Goal: Task Accomplishment & Management: Manage account settings

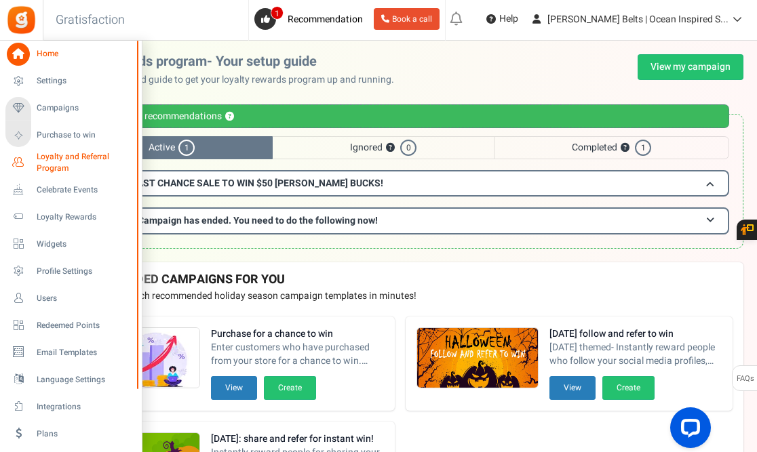
click at [60, 157] on span "Loyalty and Referral Program" at bounding box center [86, 162] width 99 height 23
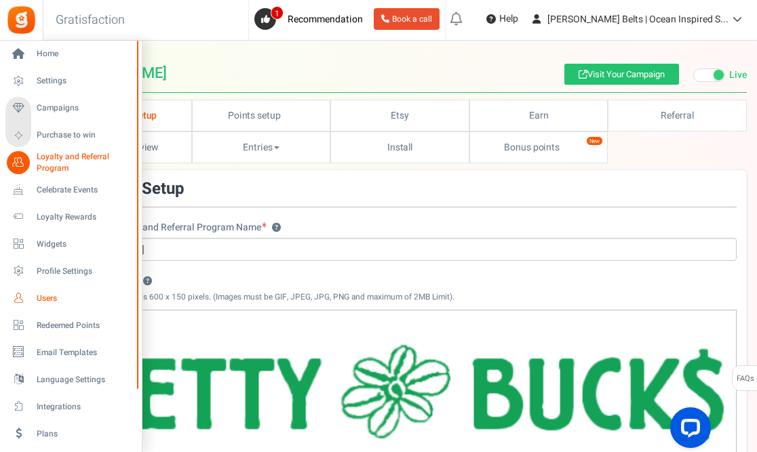
click at [43, 295] on span "Users" at bounding box center [84, 299] width 95 height 12
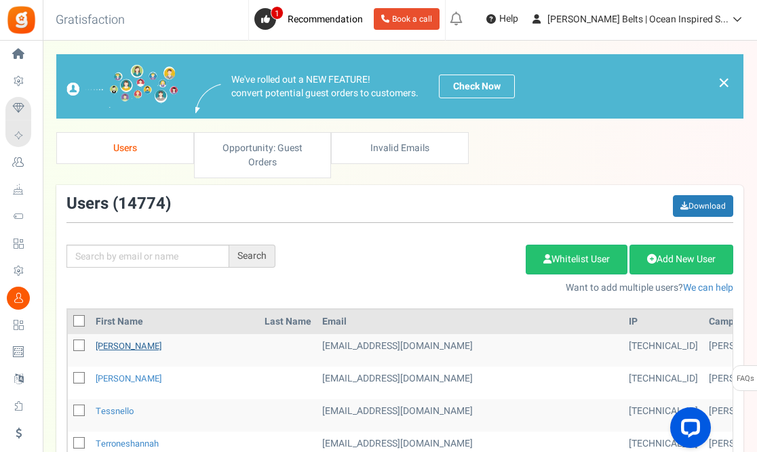
click at [143, 340] on link "[PERSON_NAME]" at bounding box center [129, 346] width 66 height 13
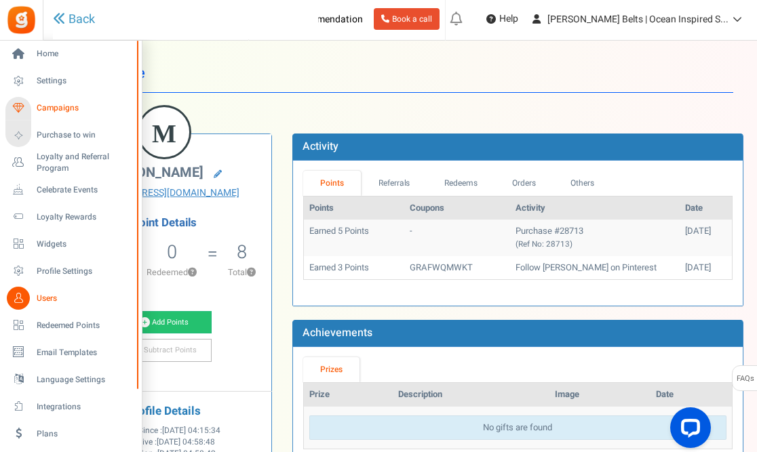
click at [54, 104] on span "Campaigns" at bounding box center [84, 108] width 95 height 12
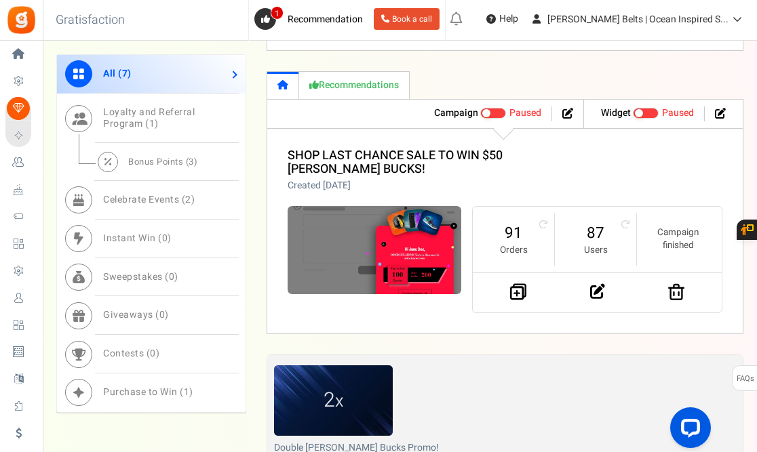
scroll to position [1283, 0]
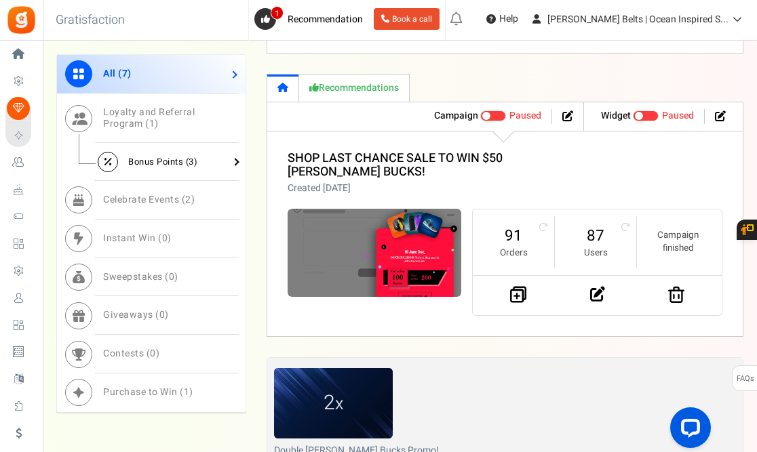
click at [165, 160] on span "Bonus Points ( 3 )" at bounding box center [162, 161] width 69 height 13
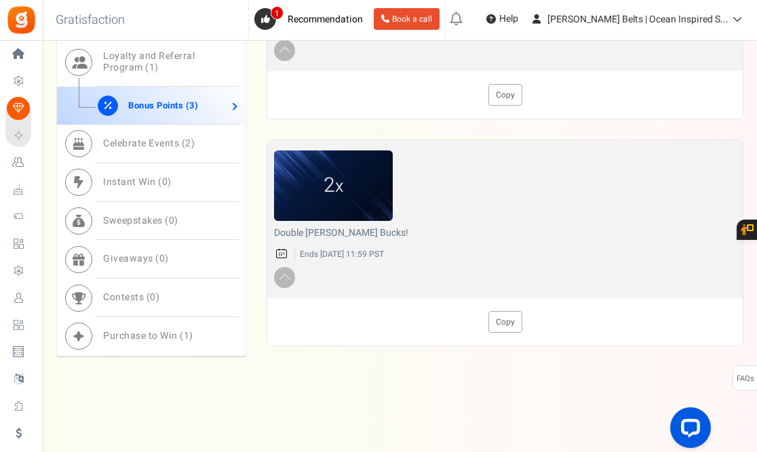
drag, startPoint x: 754, startPoint y: 338, endPoint x: 759, endPoint y: 265, distance: 73.4
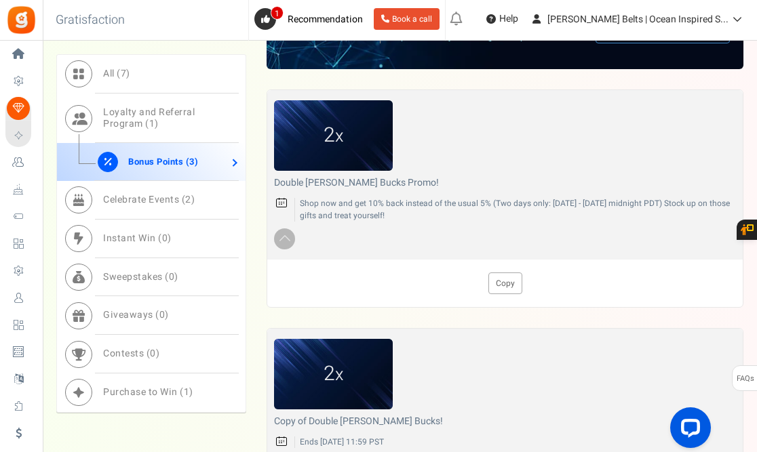
scroll to position [618, 0]
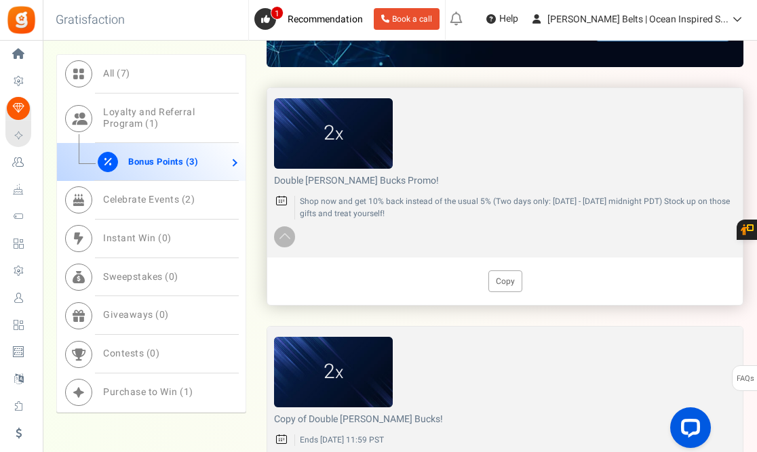
click at [336, 169] on img at bounding box center [333, 133] width 119 height 71
click at [281, 243] on span at bounding box center [285, 236] width 14 height 16
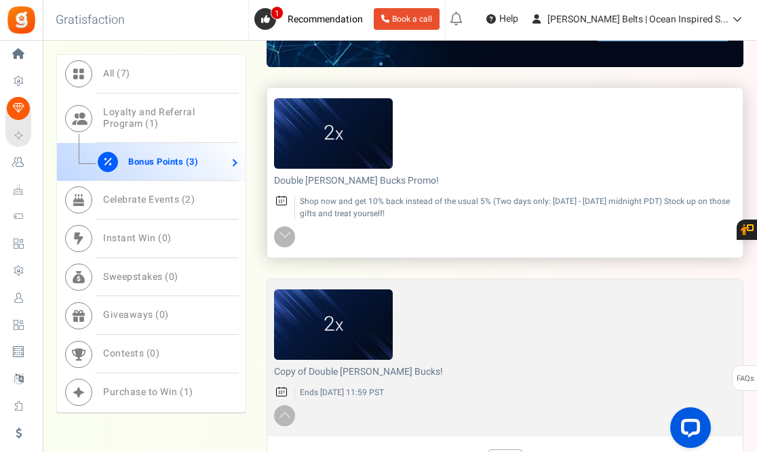
click at [342, 165] on img at bounding box center [333, 133] width 119 height 71
click at [576, 169] on div "2 x" at bounding box center [505, 133] width 462 height 71
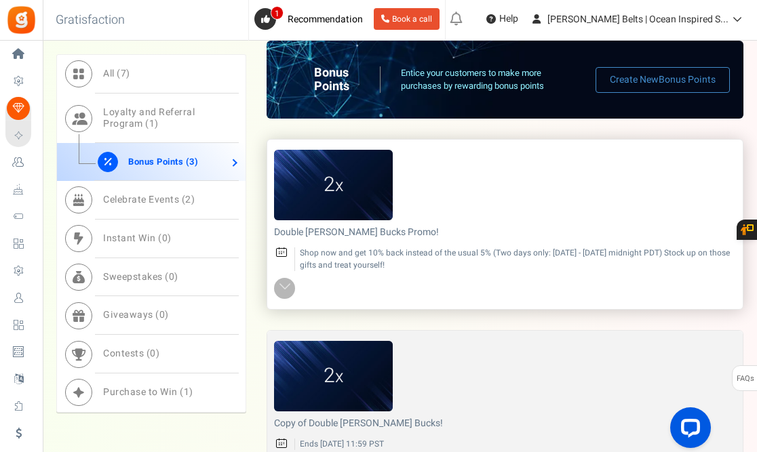
scroll to position [563, 0]
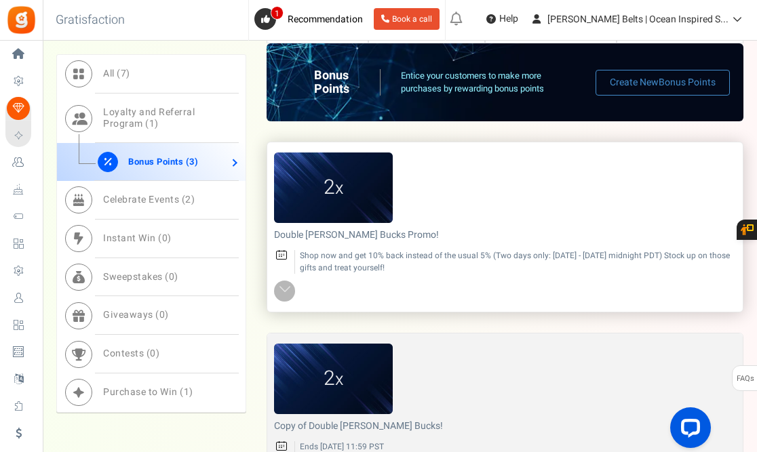
click at [345, 273] on p "Shop now and get 10% back instead of the usual 5% (Two days only: [DATE] - [DAT…" at bounding box center [514, 261] width 441 height 23
click at [316, 216] on img at bounding box center [333, 188] width 119 height 71
click at [317, 219] on img at bounding box center [333, 188] width 119 height 71
click at [355, 268] on p "Shop now and get 10% back instead of the usual 5% (Two days only: [DATE] - [DAT…" at bounding box center [514, 261] width 441 height 23
click at [285, 298] on span at bounding box center [285, 290] width 14 height 16
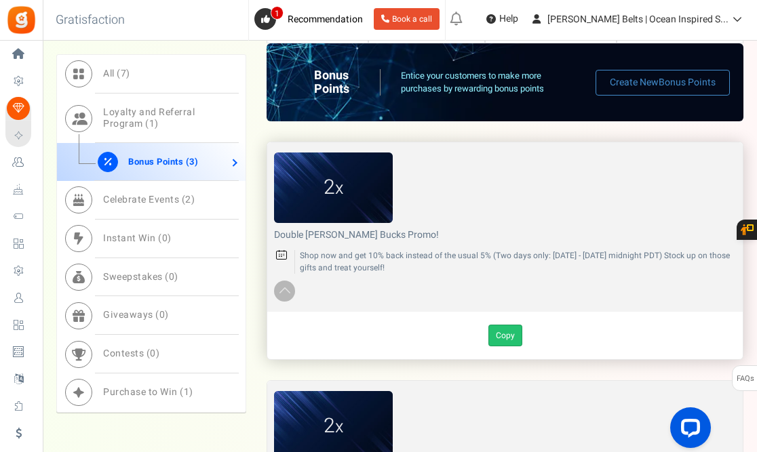
click at [503, 346] on link "Copy" at bounding box center [505, 336] width 34 height 22
type input "Copy of Double [PERSON_NAME] Bucks Promo!"
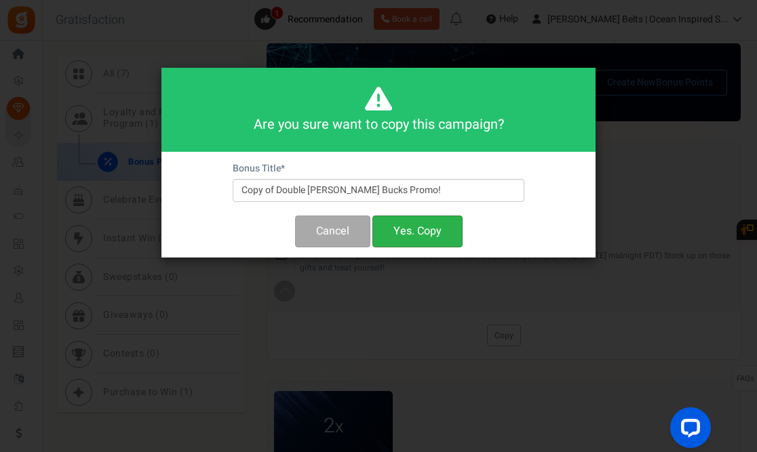
click at [410, 230] on button "Yes. Copy" at bounding box center [417, 232] width 90 height 32
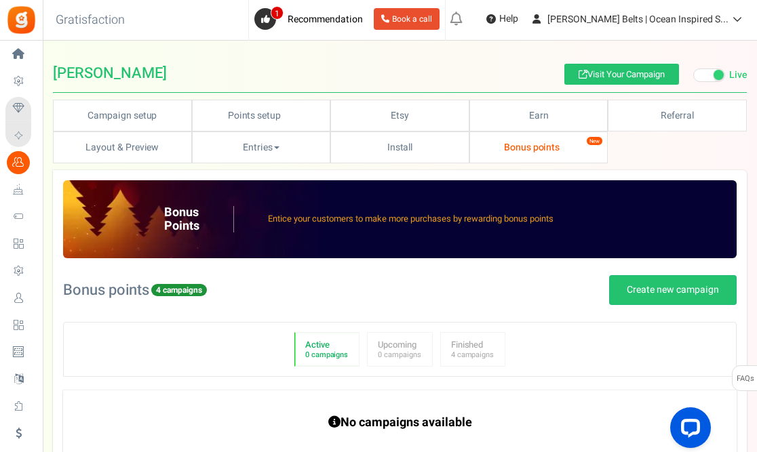
radio input "true"
type input "2"
radio input "true"
type input "25/09/2025 12:43 PM"
type input "23/09/2025 11:59 PM"
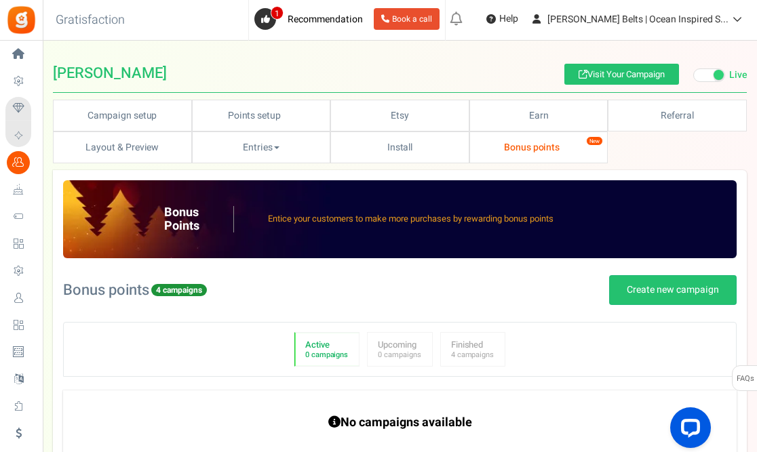
type textarea "Copy of Double [PERSON_NAME] Bucks Promo!"
type textarea "Shop now and get 10% back instead of the usual 5% (Two days only: [DATE] - [DAT…"
type input "#05aa94"
type input "#f9ed10"
type input "#057c7b"
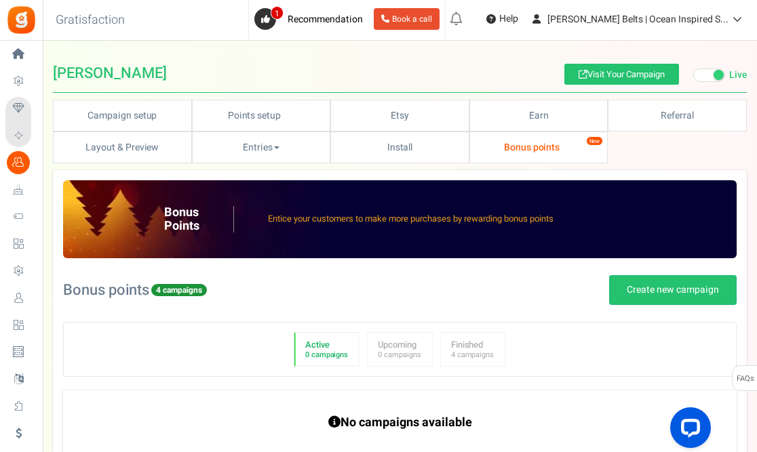
type input "#beeae7"
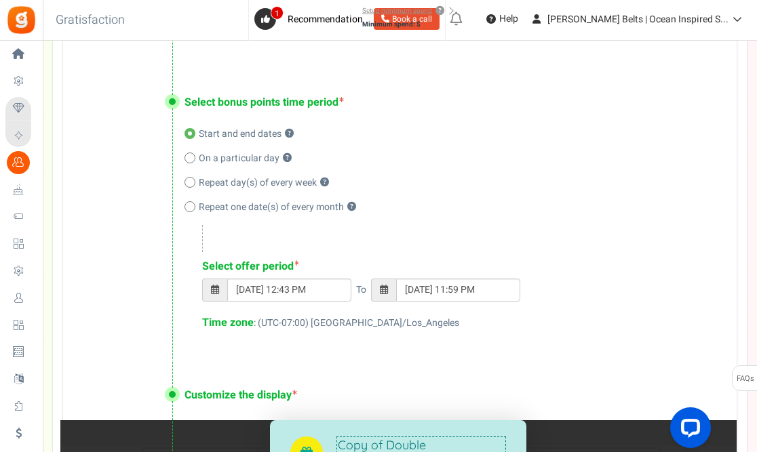
scroll to position [586, 0]
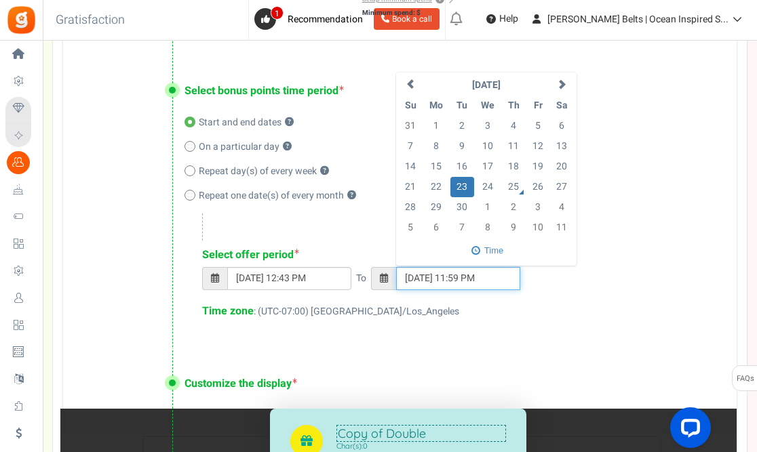
click at [412, 279] on input "23/09/2025 11:59 PM" at bounding box center [458, 278] width 124 height 23
click at [537, 186] on td "26" at bounding box center [538, 187] width 24 height 20
type input "26/09/2025 11:59 PM"
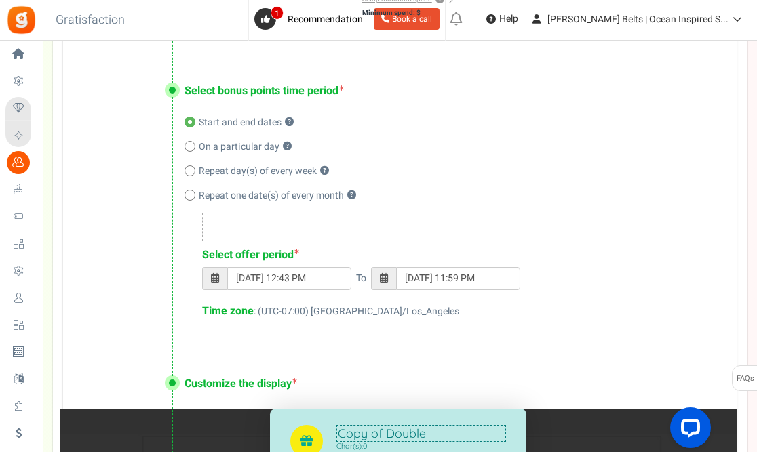
click at [468, 330] on div "Select bonus points time period Start and end dates ? On a particular day ? Rep…" at bounding box center [399, 203] width 673 height 294
drag, startPoint x: 755, startPoint y: 245, endPoint x: 752, endPoint y: 298, distance: 53.0
click at [752, 298] on div "Campaign setup Points setup New Etsy Earn Referral Reward reviews WOO LOOX Judg…" at bounding box center [400, 112] width 714 height 1197
click at [547, 318] on div "Time zone : (UTC-07:00) America/Los_Angeles" at bounding box center [455, 312] width 507 height 16
click at [637, 283] on div "25/09/2025 12:43 PM To 26/09/2025 11:59 PM" at bounding box center [455, 285] width 507 height 37
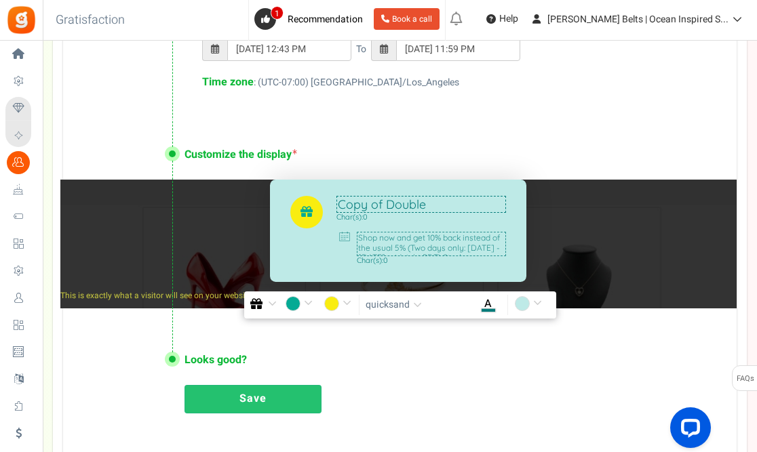
scroll to position [817, 0]
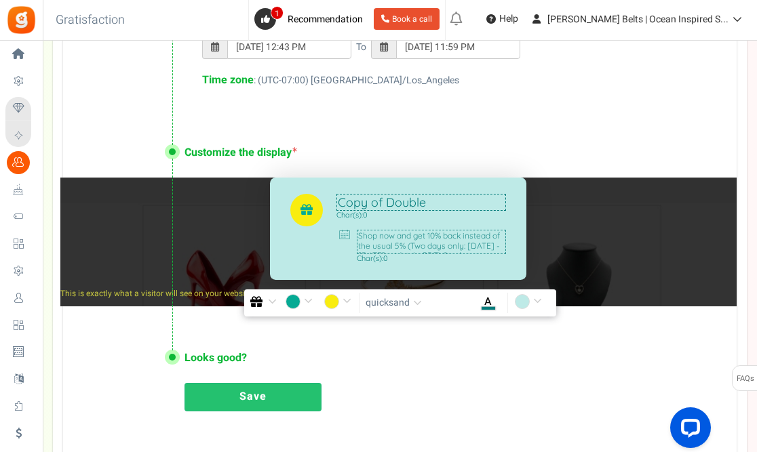
drag, startPoint x: 386, startPoint y: 201, endPoint x: 342, endPoint y: 200, distance: 43.4
click at [342, 200] on textarea "Copy of Double [PERSON_NAME] Bucks Promo!" at bounding box center [421, 202] width 170 height 17
type textarea "Double [PERSON_NAME] Bucks Promo!"
click at [260, 405] on link "Save" at bounding box center [252, 397] width 137 height 28
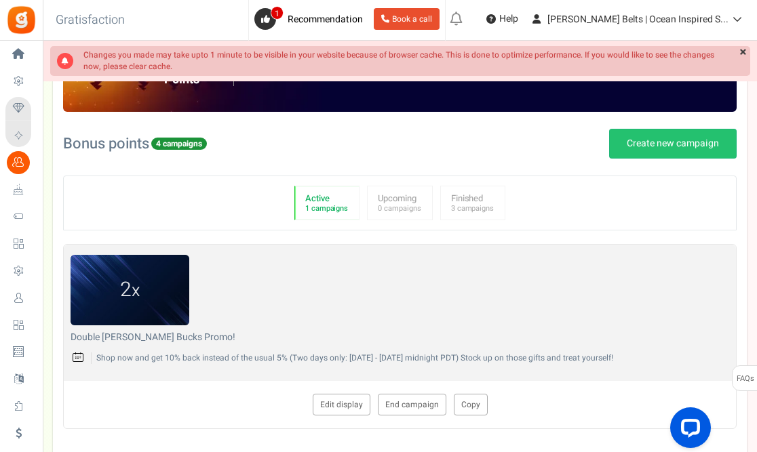
scroll to position [150, 0]
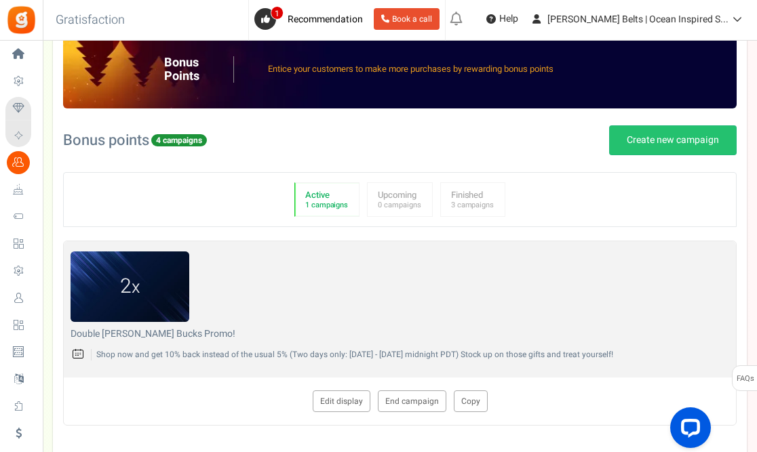
click at [336, 203] on small "1 campaigns" at bounding box center [326, 205] width 43 height 9
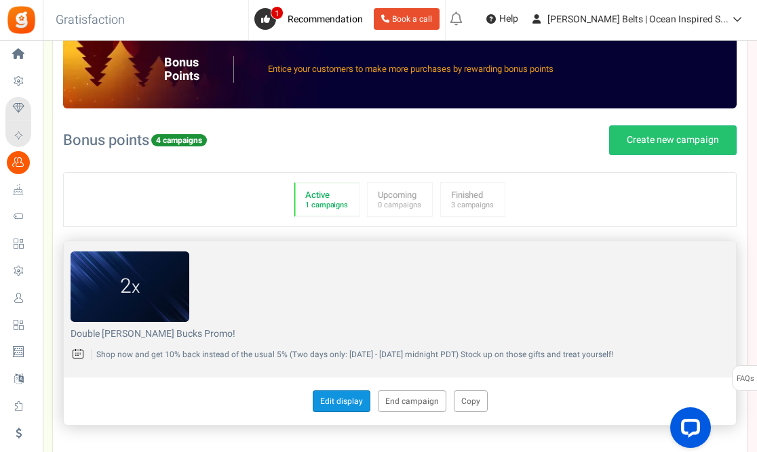
click at [344, 405] on link "Edit display" at bounding box center [342, 402] width 58 height 22
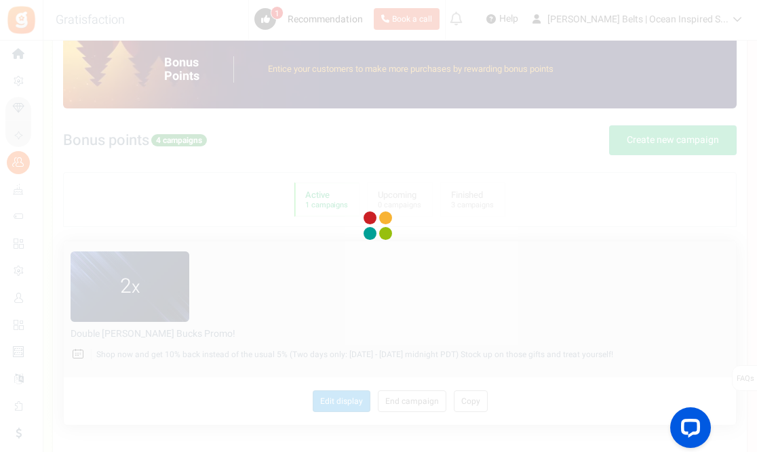
type textarea "Double [PERSON_NAME] Bucks Promo!"
type textarea "Shop now and get 10% back instead of the usual 5% (Two days only: [DATE] - [DAT…"
type input "#05aa94"
type input "#f9ed10"
type input "#057c7b"
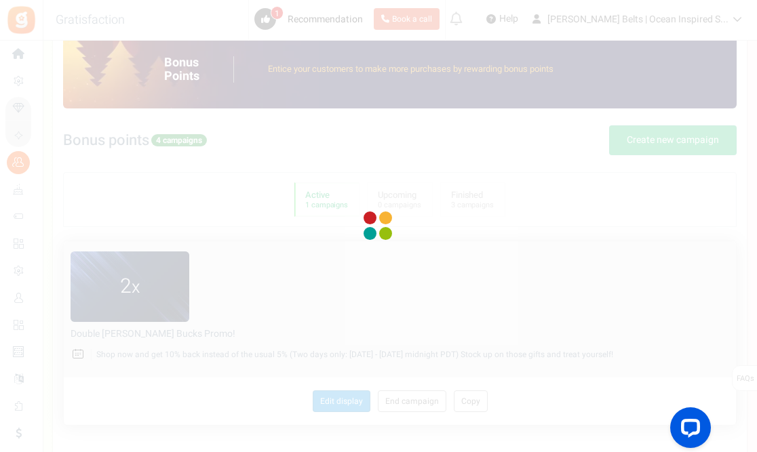
type input "#beeae7"
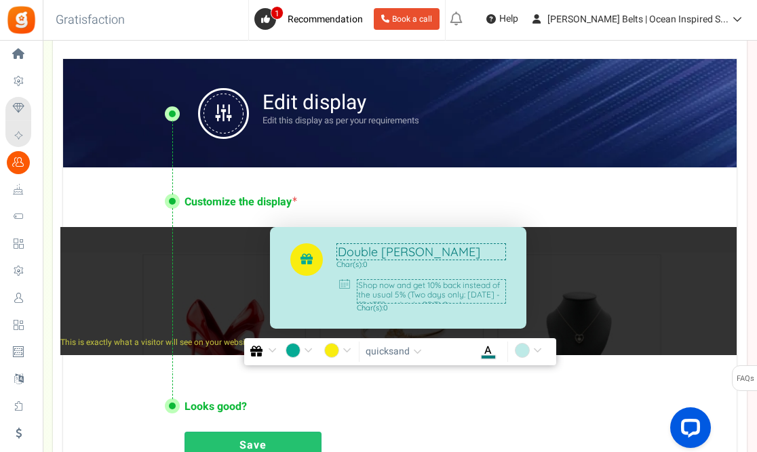
scroll to position [285, 0]
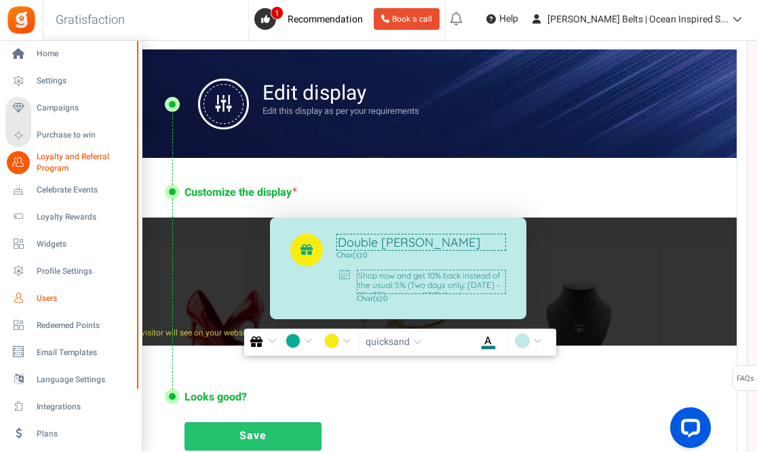
click at [50, 296] on span "Users" at bounding box center [84, 299] width 95 height 12
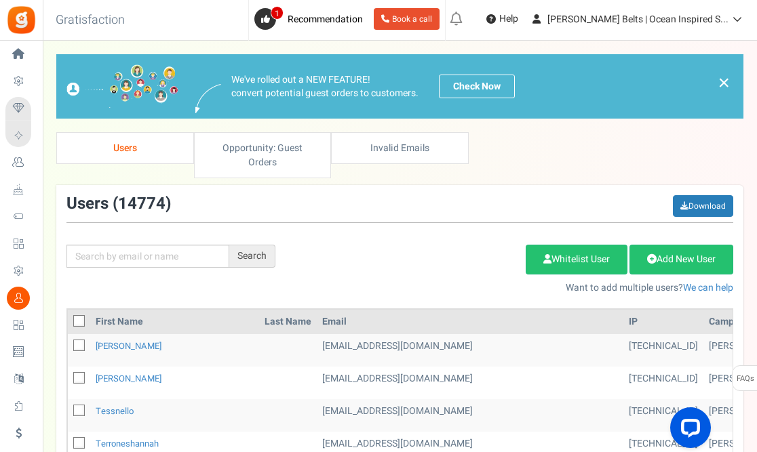
click at [321, 237] on div "Add Etsy Order Delete Selected Users Import Users Spam Protection Subtract Poin…" at bounding box center [514, 266] width 458 height 58
click at [186, 334] on td "[PERSON_NAME]" at bounding box center [174, 350] width 169 height 33
click at [156, 340] on link "[PERSON_NAME]" at bounding box center [129, 346] width 66 height 13
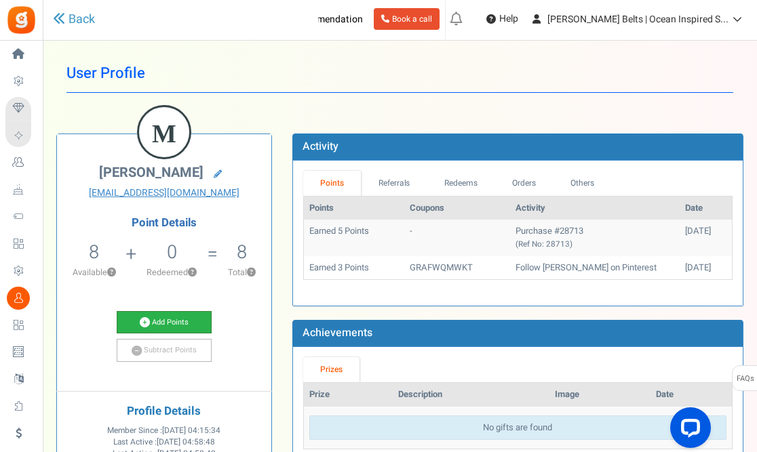
click at [191, 321] on link "Add Points" at bounding box center [164, 322] width 95 height 23
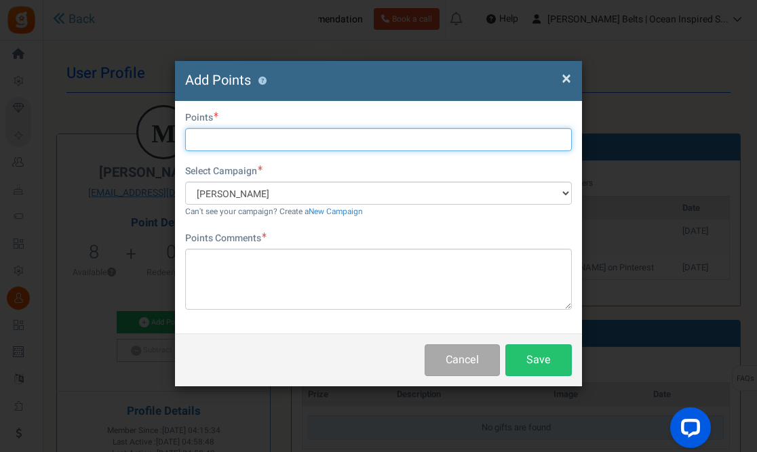
click at [231, 142] on input "text" at bounding box center [378, 139] width 386 height 23
type input "5"
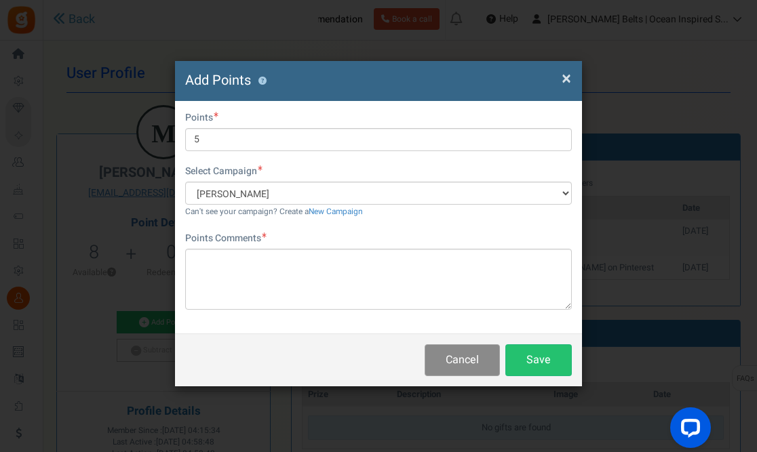
click at [471, 370] on button "Cancel" at bounding box center [461, 360] width 75 height 32
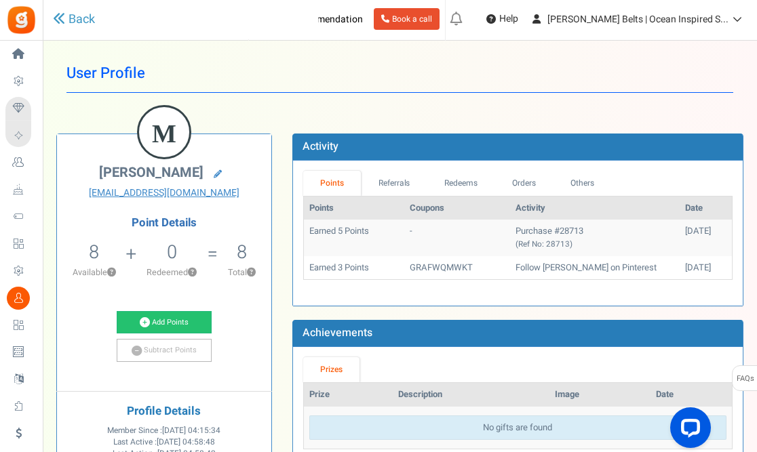
click at [574, 232] on td "Purchase #28713 (Ref No: 28713)" at bounding box center [595, 238] width 170 height 36
drag, startPoint x: 565, startPoint y: 233, endPoint x: 492, endPoint y: 234, distance: 73.2
click at [510, 234] on td "Purchase #28713 (Ref No: 28713)" at bounding box center [595, 238] width 170 height 36
copy td "Purchase #28713"
click at [167, 315] on link "Add Points" at bounding box center [164, 322] width 95 height 23
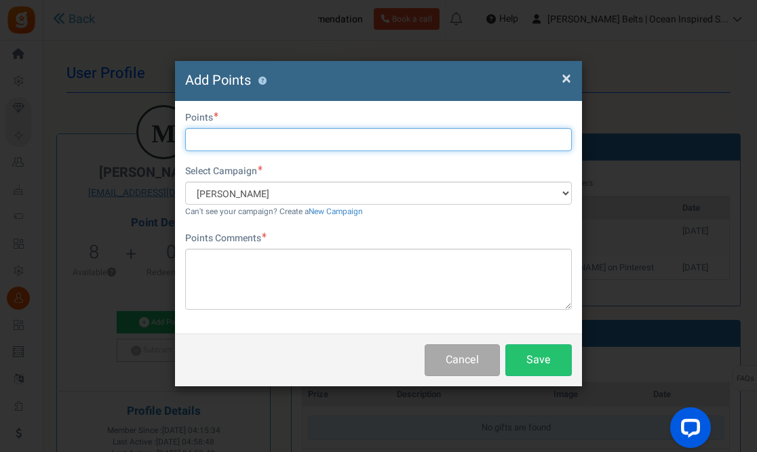
click at [216, 144] on input "text" at bounding box center [378, 139] width 386 height 23
type input "5"
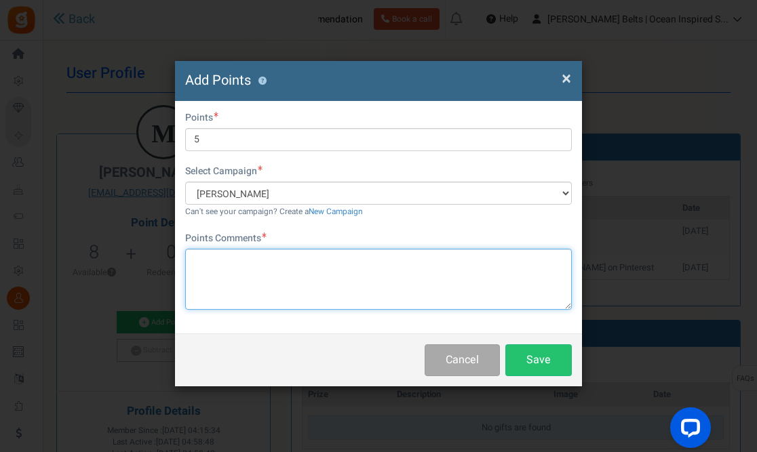
click at [248, 275] on textarea at bounding box center [378, 279] width 386 height 61
paste textarea "Purchase #28713"
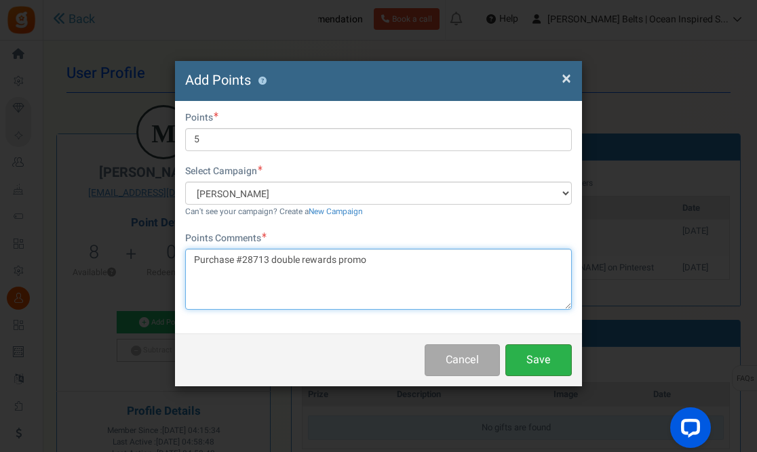
type textarea "Purchase #28713 double rewards promo"
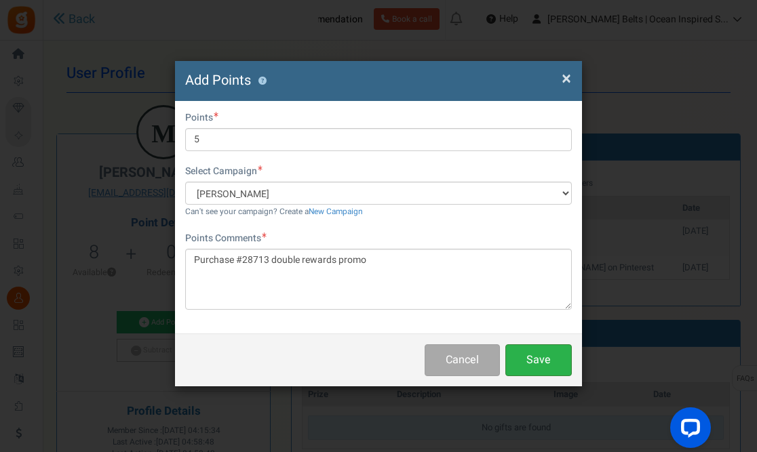
click at [545, 361] on button "Save" at bounding box center [538, 360] width 66 height 32
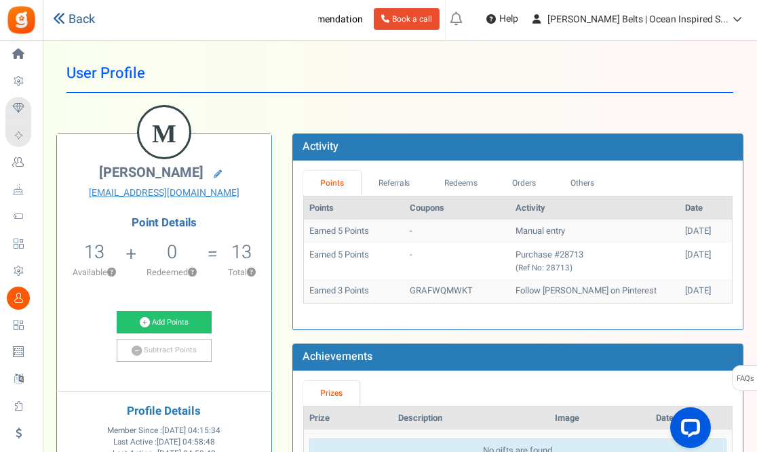
click at [71, 18] on link "Back" at bounding box center [74, 20] width 42 height 18
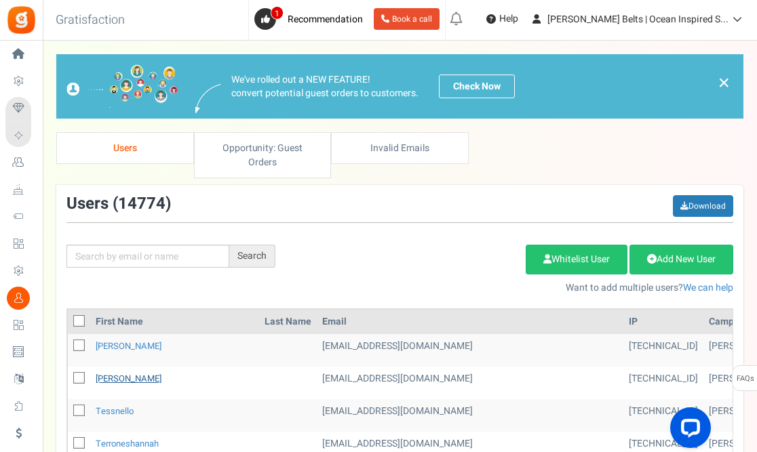
click at [146, 372] on link "[PERSON_NAME]" at bounding box center [129, 378] width 66 height 13
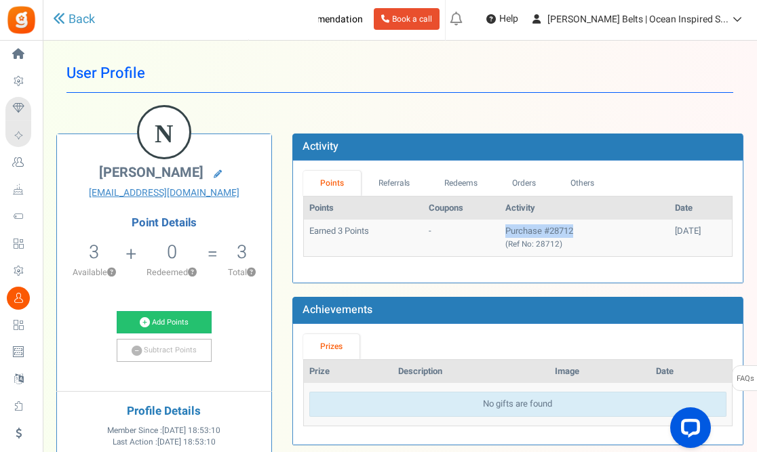
drag, startPoint x: 553, startPoint y: 230, endPoint x: 481, endPoint y: 232, distance: 72.6
click at [500, 232] on td "Purchase #28712 (Ref No: 28712)" at bounding box center [585, 238] width 170 height 36
copy td "Purchase #28712"
click at [182, 314] on link "Add Points" at bounding box center [164, 322] width 95 height 23
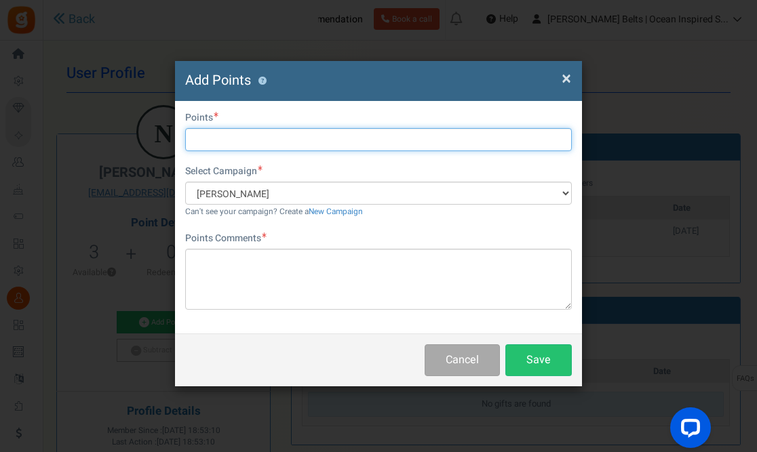
click at [227, 138] on input "text" at bounding box center [378, 139] width 386 height 23
type input "3"
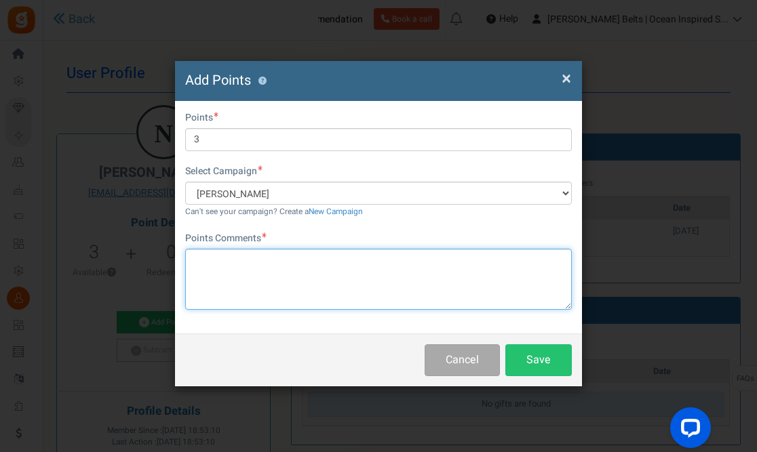
click at [229, 287] on textarea at bounding box center [378, 279] width 386 height 61
paste textarea "Purchase #28712"
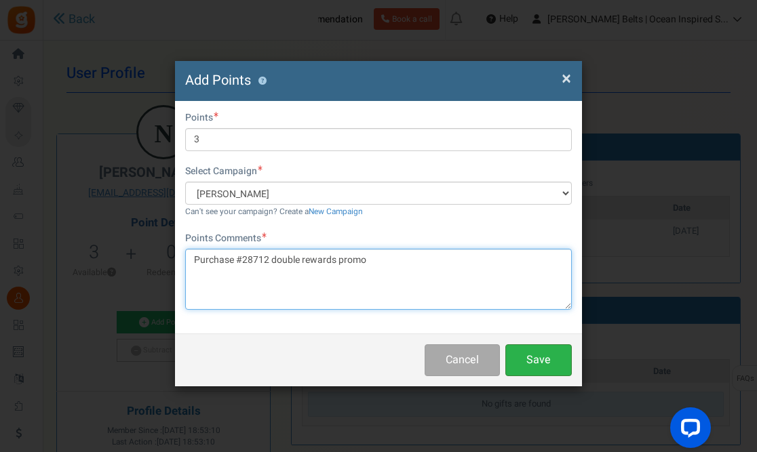
type textarea "Purchase #28712 double rewards promo"
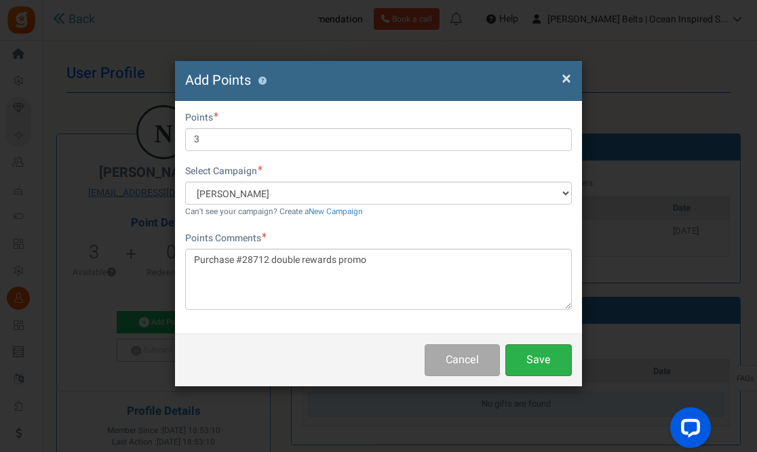
click at [540, 365] on button "Save" at bounding box center [538, 360] width 66 height 32
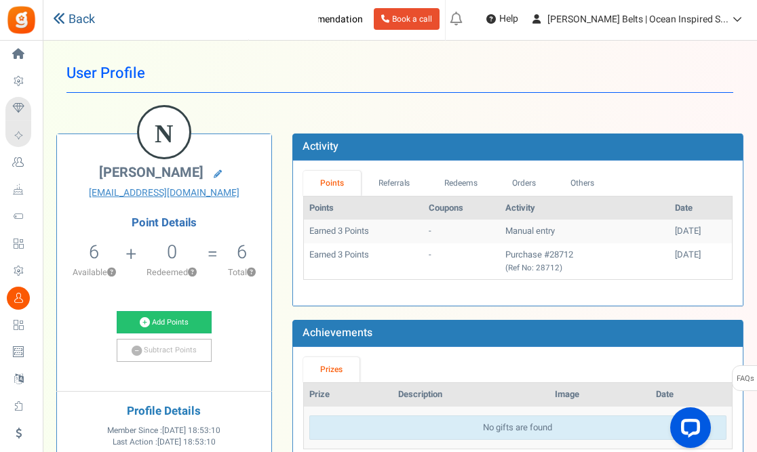
click at [58, 18] on icon at bounding box center [59, 18] width 12 height 12
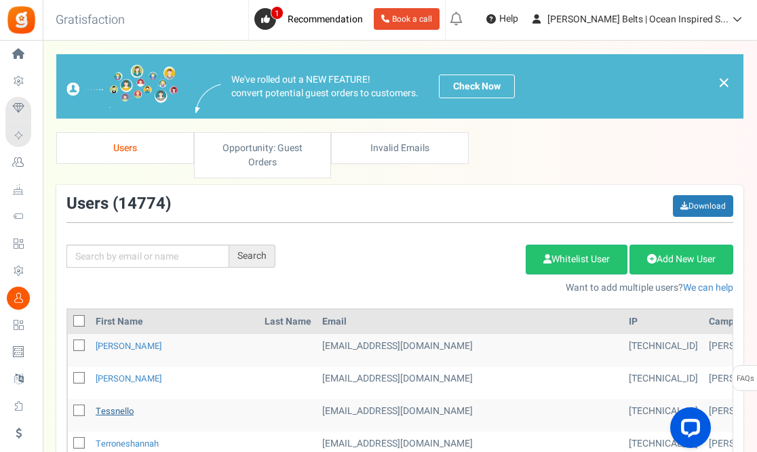
click at [125, 405] on link "tessnello" at bounding box center [115, 411] width 38 height 13
click at [149, 437] on link "terroneshannah" at bounding box center [127, 443] width 63 height 13
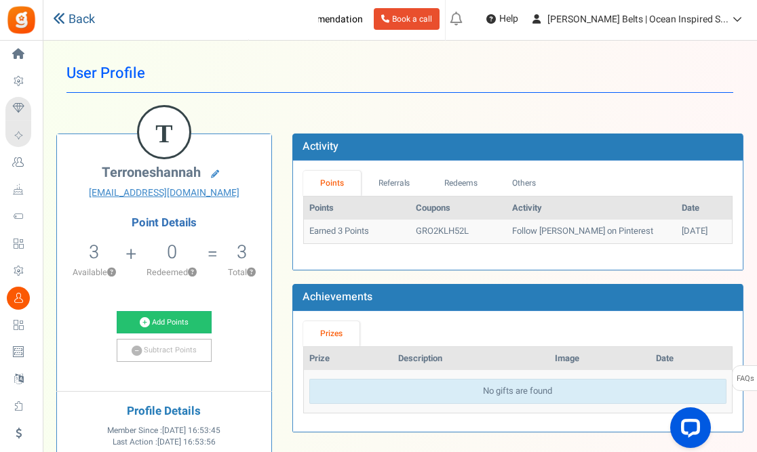
click at [76, 21] on link "Back" at bounding box center [74, 20] width 42 height 18
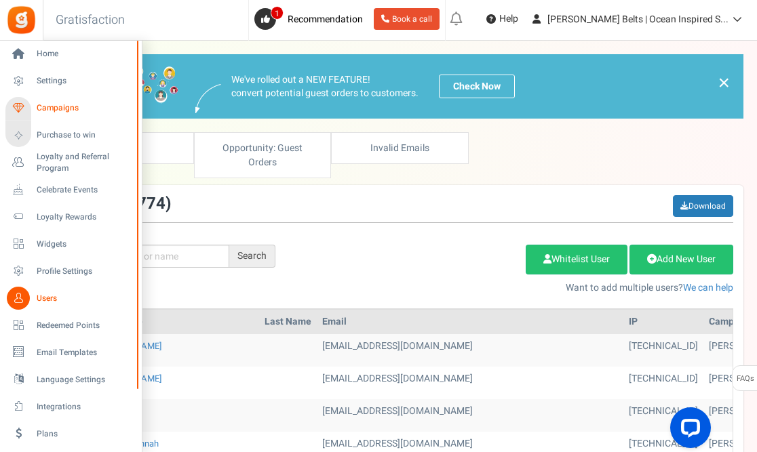
click at [62, 106] on span "Campaigns" at bounding box center [84, 108] width 95 height 12
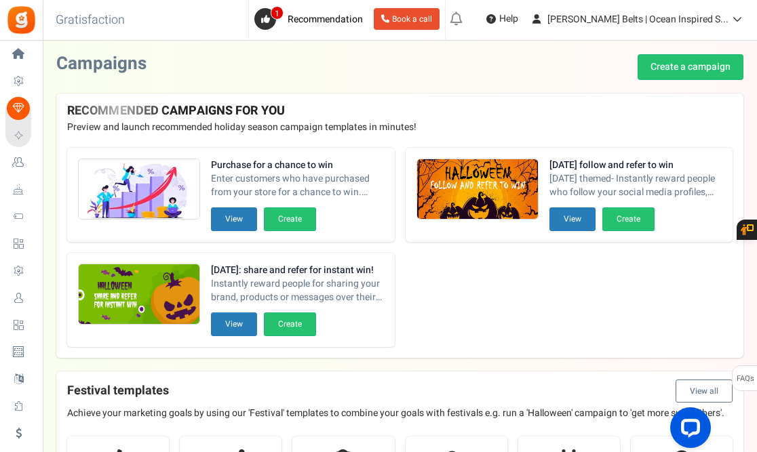
drag, startPoint x: 756, startPoint y: 92, endPoint x: 757, endPoint y: 161, distance: 69.8
drag, startPoint x: 755, startPoint y: 96, endPoint x: 755, endPoint y: 149, distance: 52.9
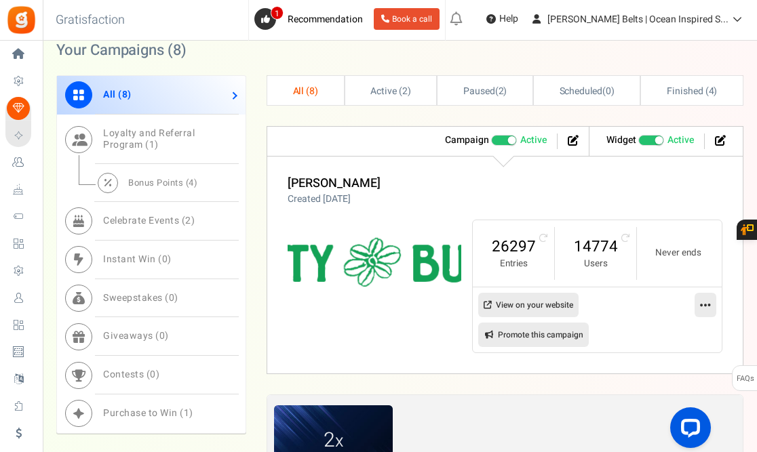
scroll to position [542, 0]
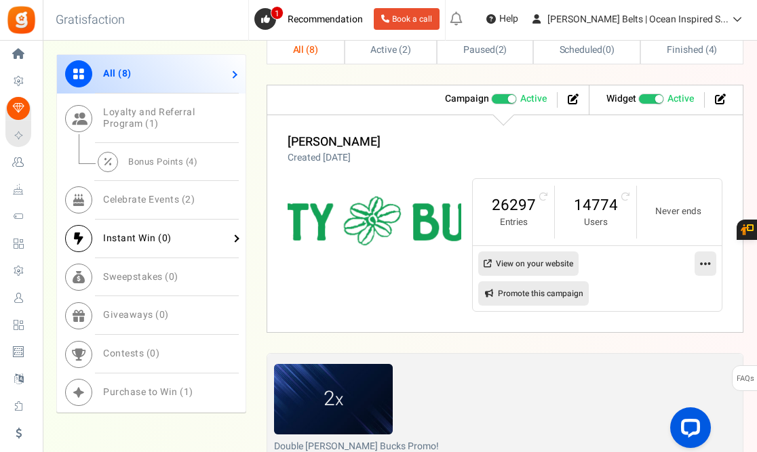
click at [233, 240] on link "Instant Win ( 0 )" at bounding box center [151, 239] width 188 height 39
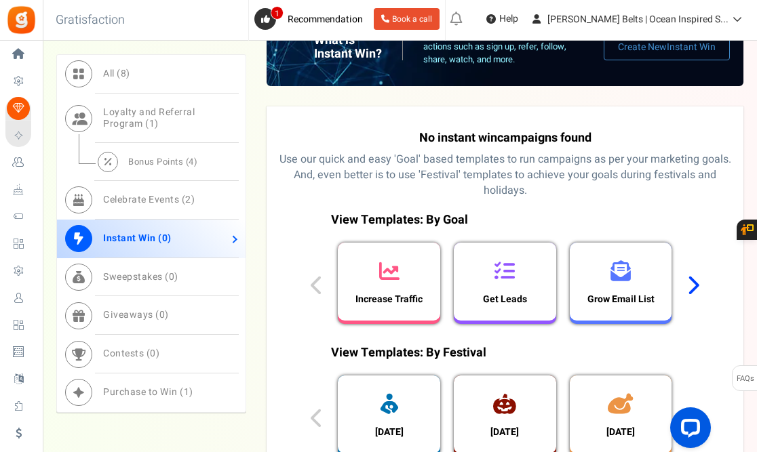
scroll to position [597, 0]
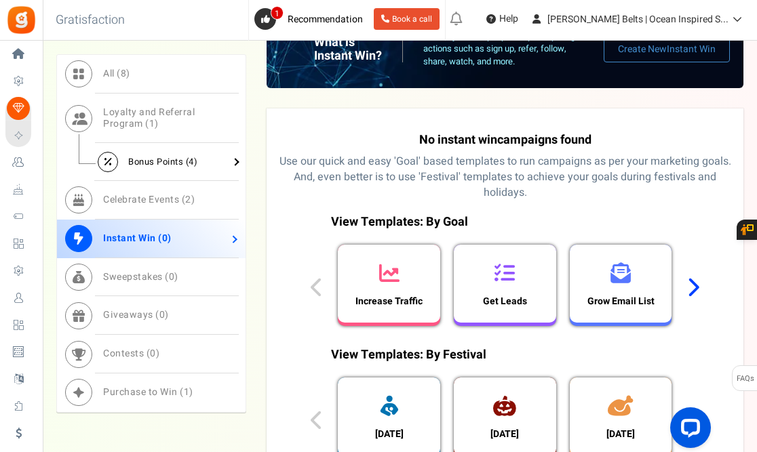
click at [231, 161] on link "Bonus Points ( 4 )" at bounding box center [151, 162] width 188 height 38
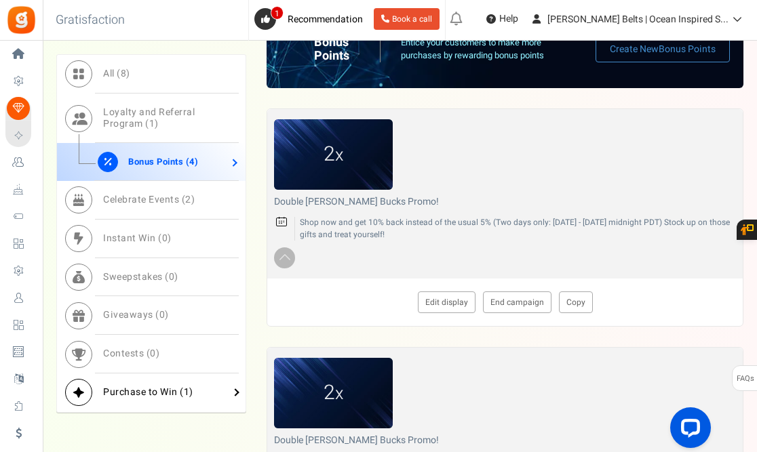
click at [234, 393] on link "Purchase to Win ( 1 )" at bounding box center [151, 393] width 188 height 39
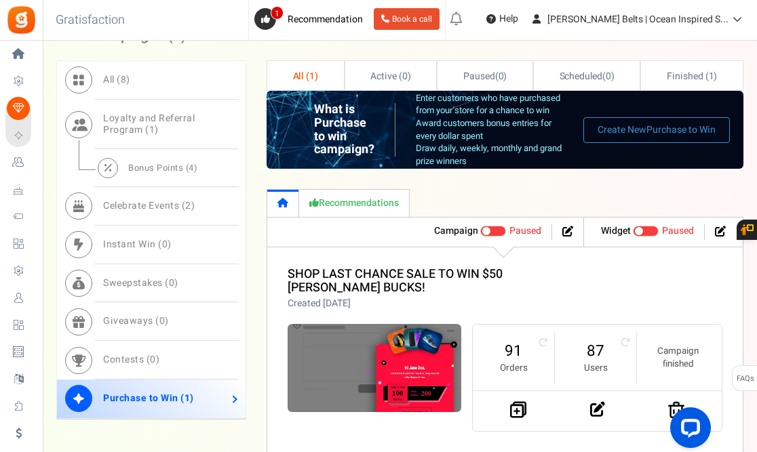
scroll to position [480, 0]
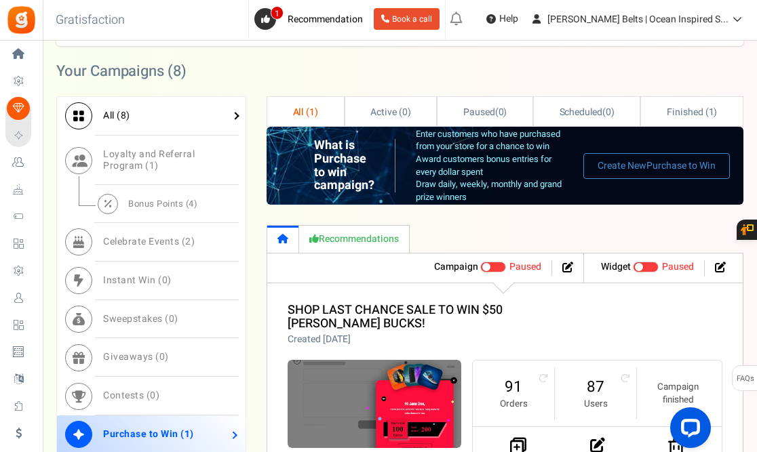
click at [104, 123] on span "All ( 8 )" at bounding box center [116, 115] width 27 height 14
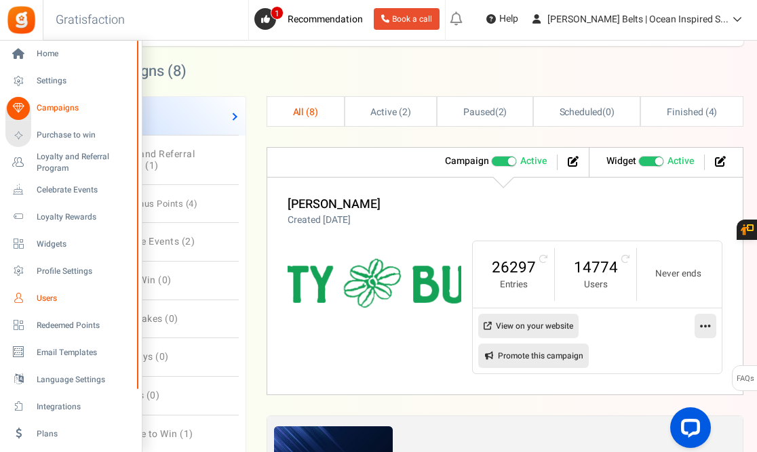
click at [53, 298] on span "Users" at bounding box center [84, 299] width 95 height 12
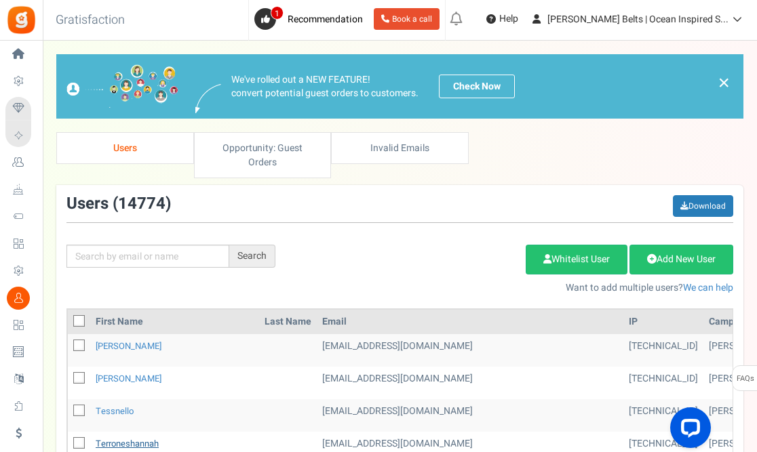
click at [123, 437] on link "terroneshannah" at bounding box center [127, 443] width 63 height 13
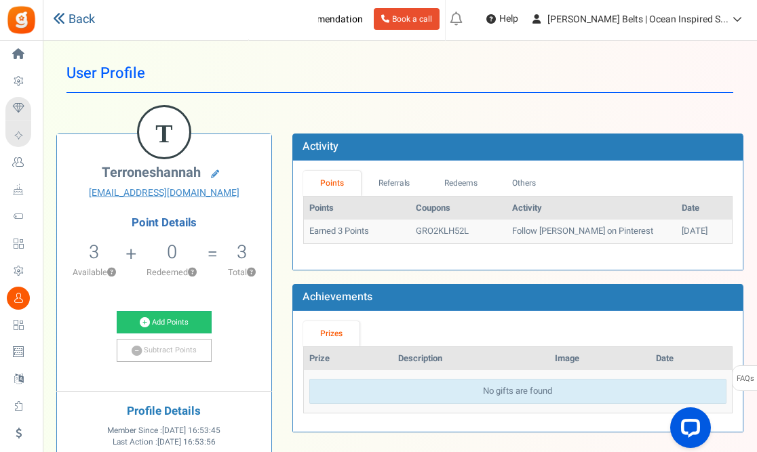
click at [64, 20] on icon at bounding box center [59, 18] width 12 height 12
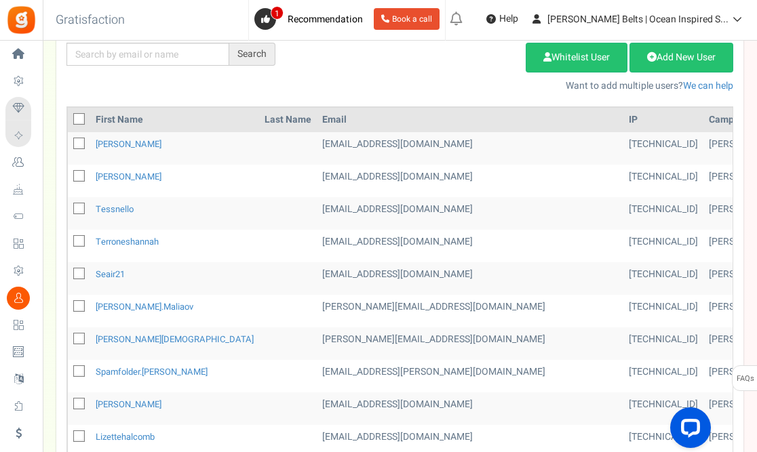
scroll to position [202, 0]
click at [133, 235] on link "terroneshannah" at bounding box center [127, 241] width 63 height 13
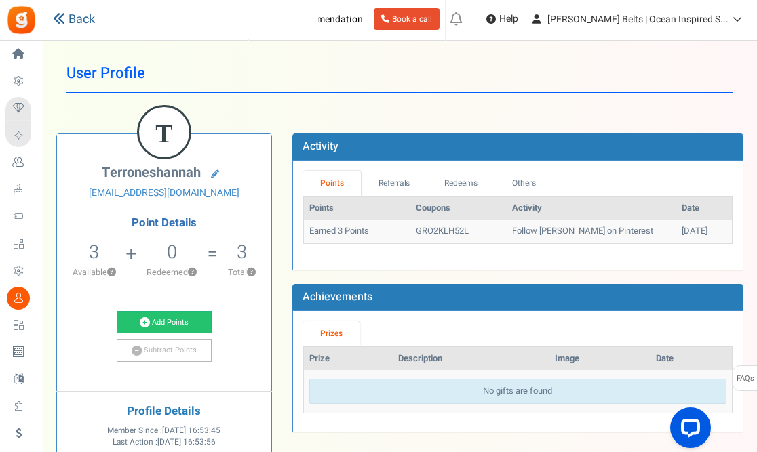
click at [68, 18] on link "Back" at bounding box center [74, 20] width 42 height 18
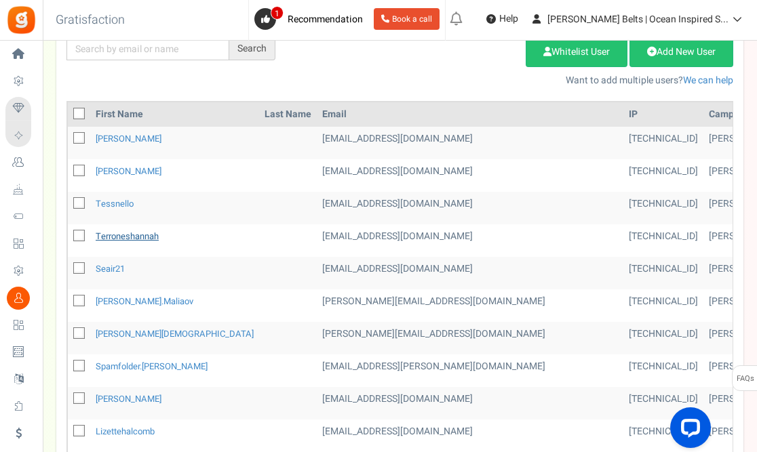
scroll to position [217, 0]
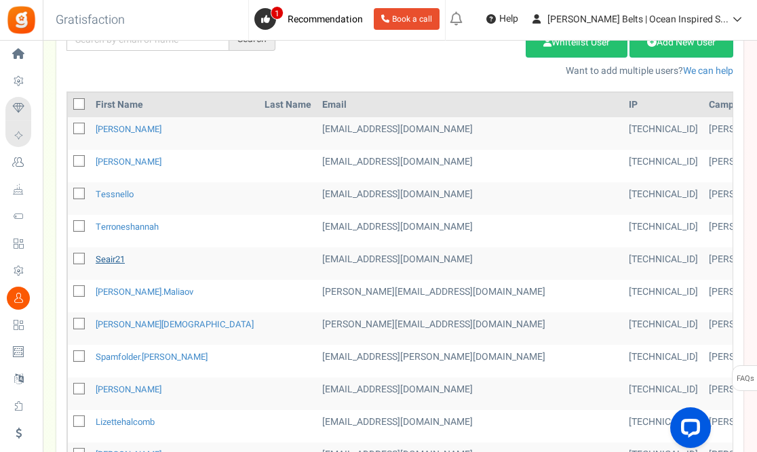
click at [105, 253] on link "seair21" at bounding box center [110, 259] width 29 height 13
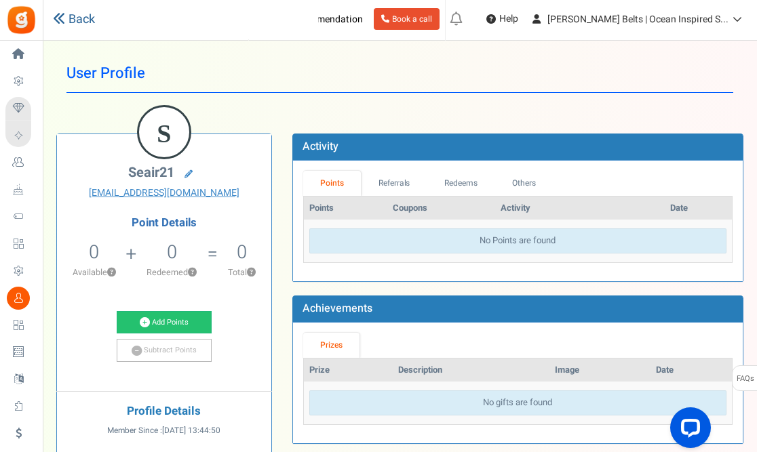
click at [56, 20] on icon at bounding box center [59, 18] width 12 height 12
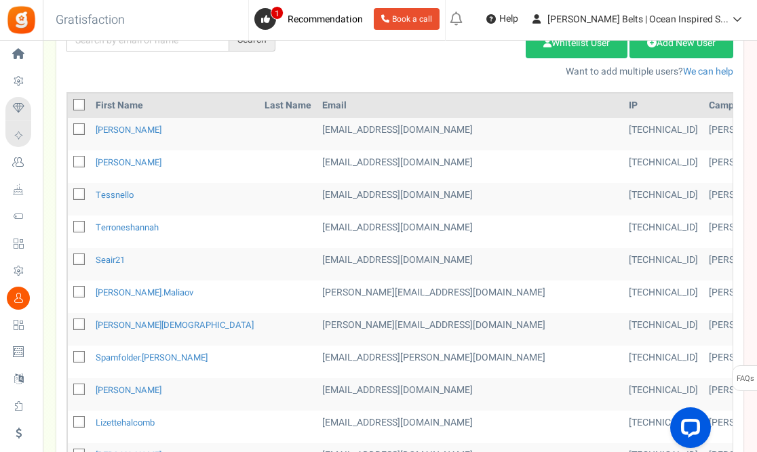
scroll to position [217, 0]
click at [110, 285] on link "[PERSON_NAME].maliaov" at bounding box center [145, 291] width 98 height 13
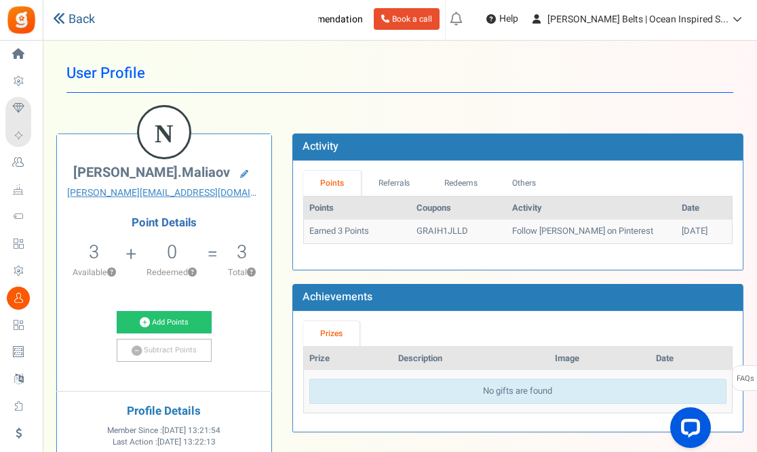
click at [66, 24] on link "Back" at bounding box center [74, 20] width 42 height 18
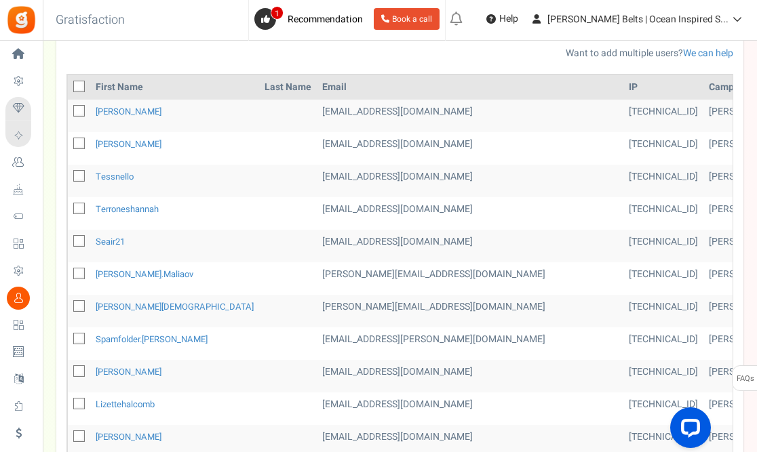
scroll to position [244, 0]
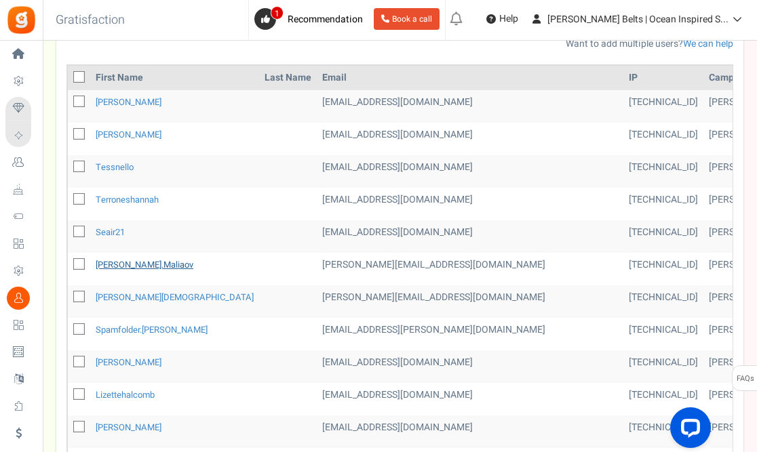
click at [115, 258] on link "[PERSON_NAME].maliaov" at bounding box center [145, 264] width 98 height 13
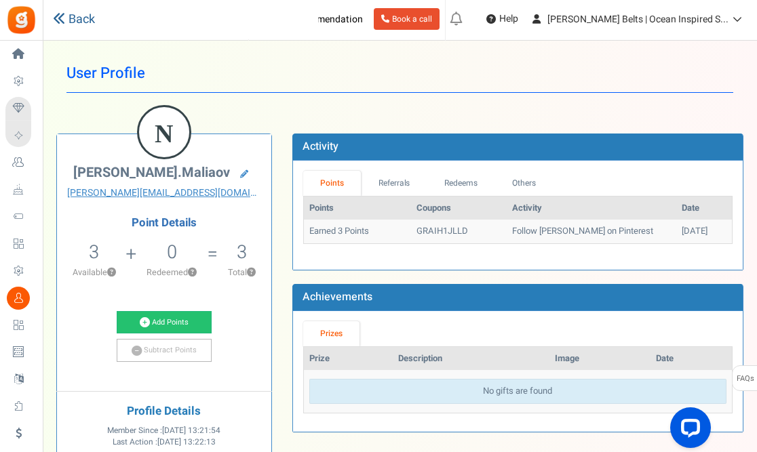
click at [68, 18] on link "Back" at bounding box center [74, 20] width 42 height 18
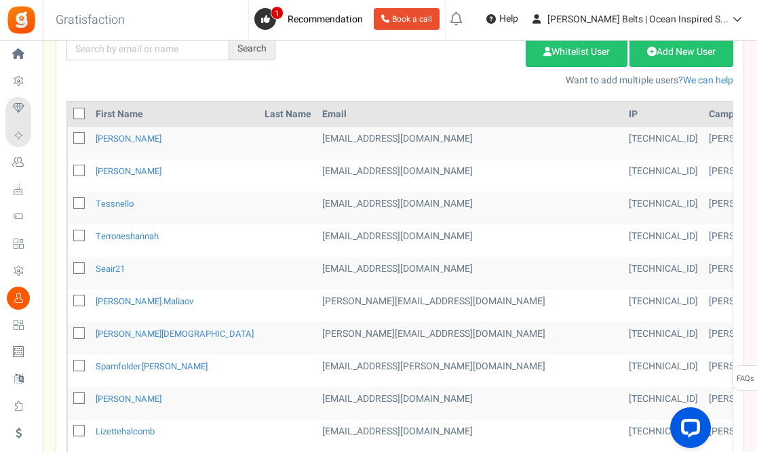
scroll to position [217, 0]
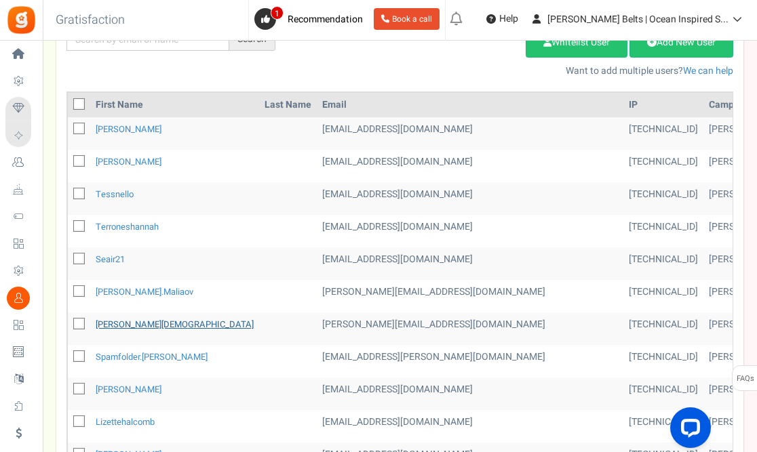
click at [146, 318] on link "[PERSON_NAME][DEMOGRAPHIC_DATA]" at bounding box center [175, 324] width 158 height 13
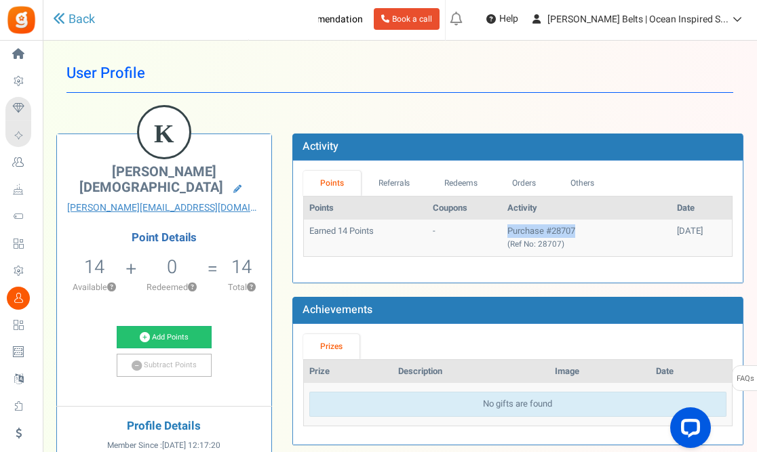
drag, startPoint x: 557, startPoint y: 229, endPoint x: 483, endPoint y: 231, distance: 74.6
click at [502, 231] on td "Purchase #28707 (Ref No: 28707)" at bounding box center [587, 238] width 170 height 36
copy td "Purchase #28707"
click at [153, 326] on link "Add Points" at bounding box center [164, 337] width 95 height 23
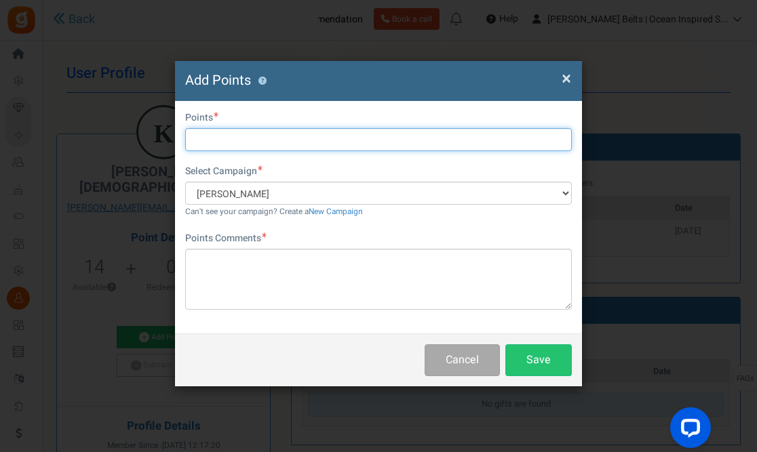
click at [254, 144] on input "text" at bounding box center [378, 139] width 386 height 23
type input "14"
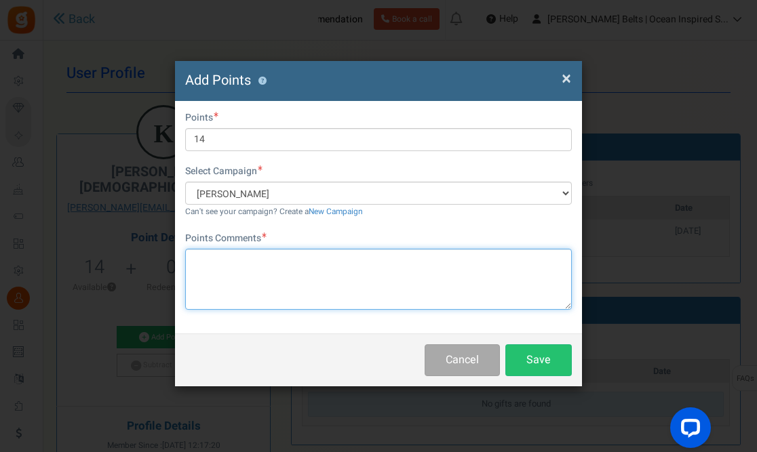
click at [229, 285] on textarea at bounding box center [378, 279] width 386 height 61
paste textarea "Purchase #28707"
type textarea "Purchase #28707 2x BB promo"
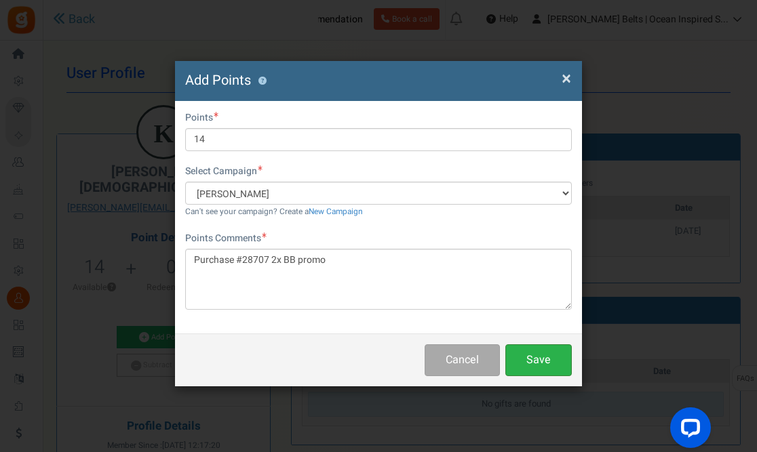
click at [544, 359] on button "Save" at bounding box center [538, 360] width 66 height 32
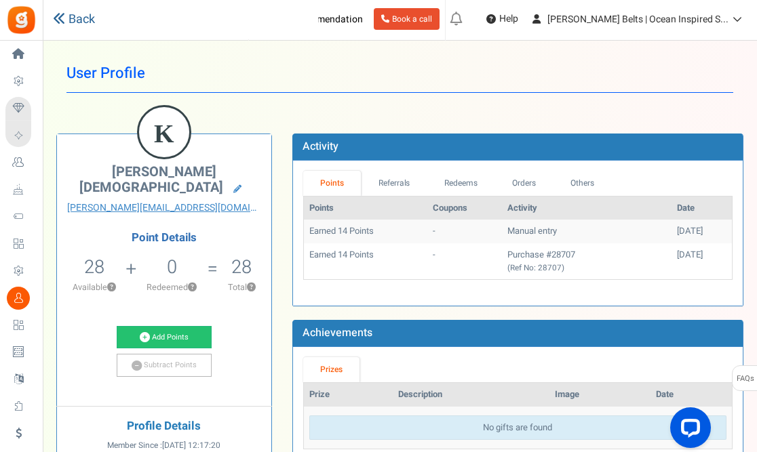
click at [69, 18] on link "Back" at bounding box center [74, 20] width 42 height 18
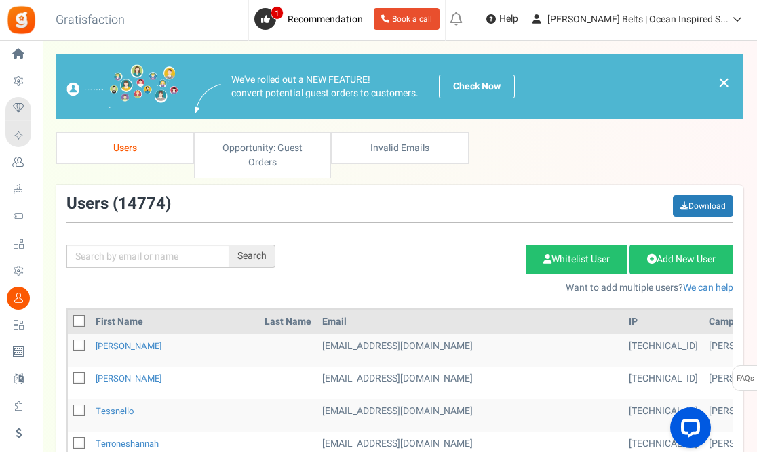
drag, startPoint x: 755, startPoint y: 157, endPoint x: 757, endPoint y: 200, distance: 43.4
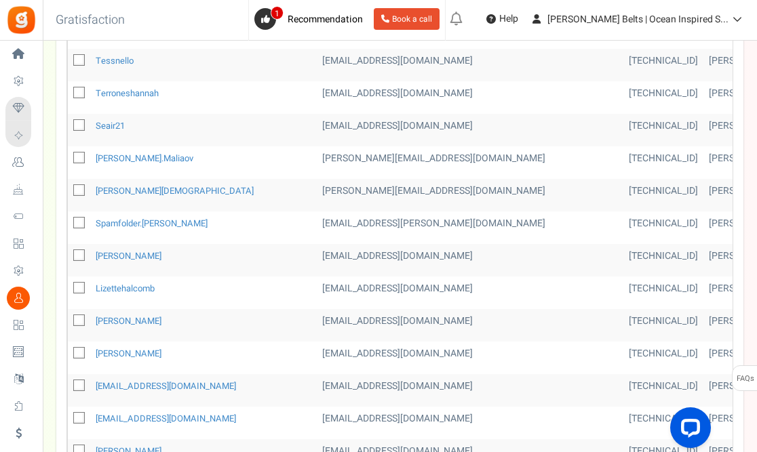
scroll to position [353, 0]
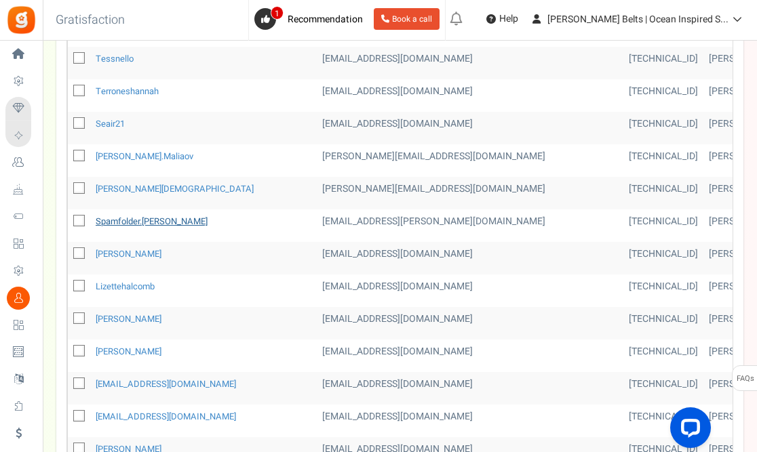
click at [163, 215] on link "spamfolder.[PERSON_NAME]" at bounding box center [152, 221] width 112 height 13
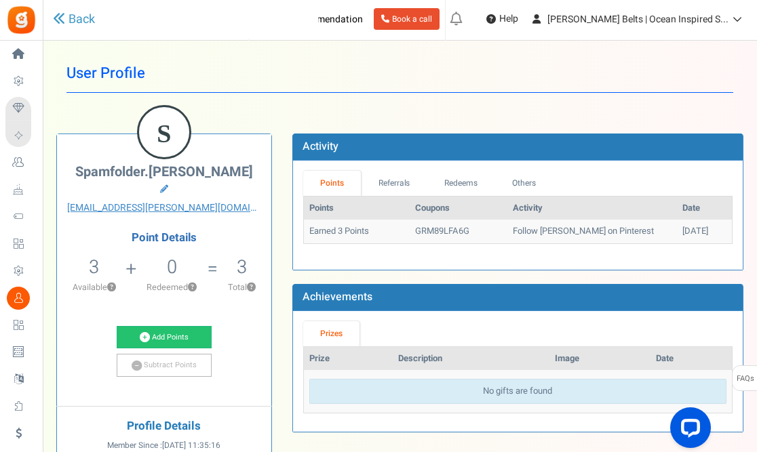
click at [67, 10] on div "Back" at bounding box center [185, 19] width 265 height 39
click at [64, 16] on icon at bounding box center [59, 18] width 12 height 12
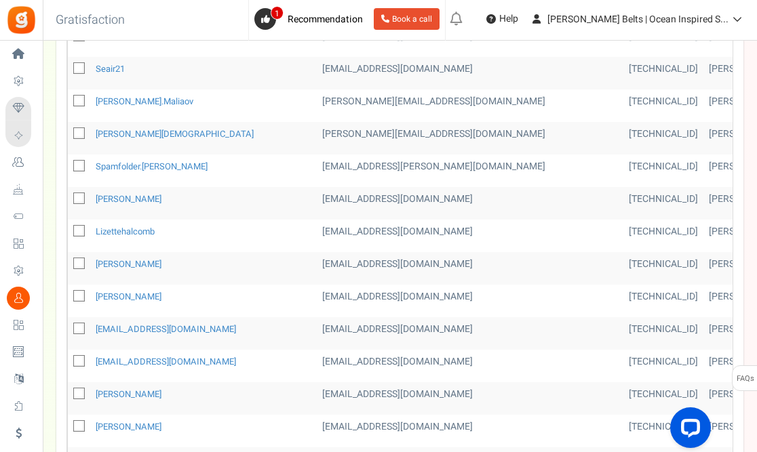
scroll to position [434, 0]
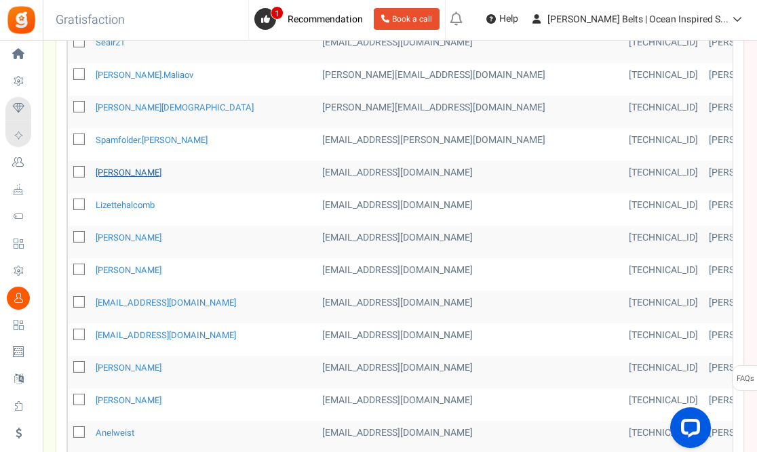
click at [145, 166] on link "[PERSON_NAME]" at bounding box center [129, 172] width 66 height 13
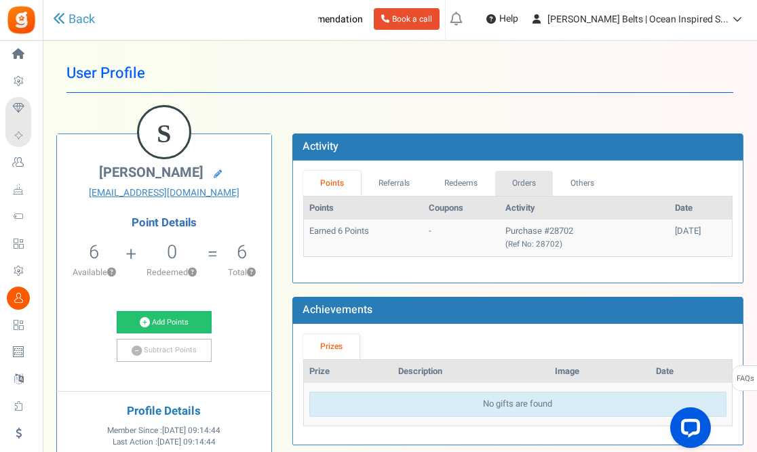
click at [527, 183] on link "Orders" at bounding box center [524, 183] width 58 height 25
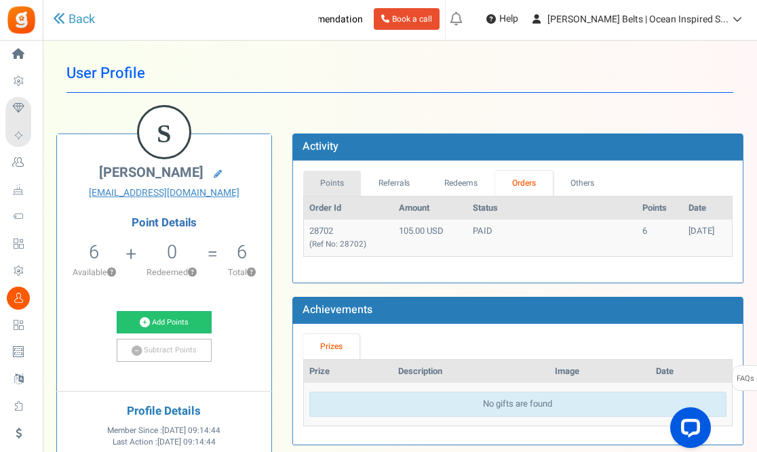
click at [334, 184] on link "Points" at bounding box center [332, 183] width 58 height 25
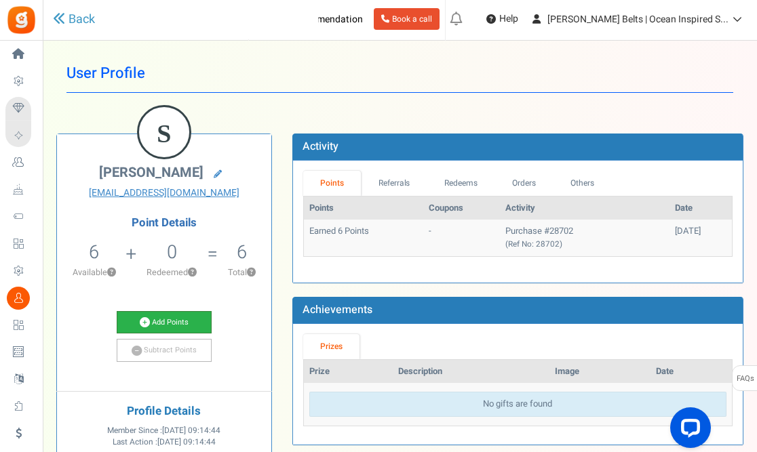
click at [172, 321] on link "Add Points" at bounding box center [164, 322] width 95 height 23
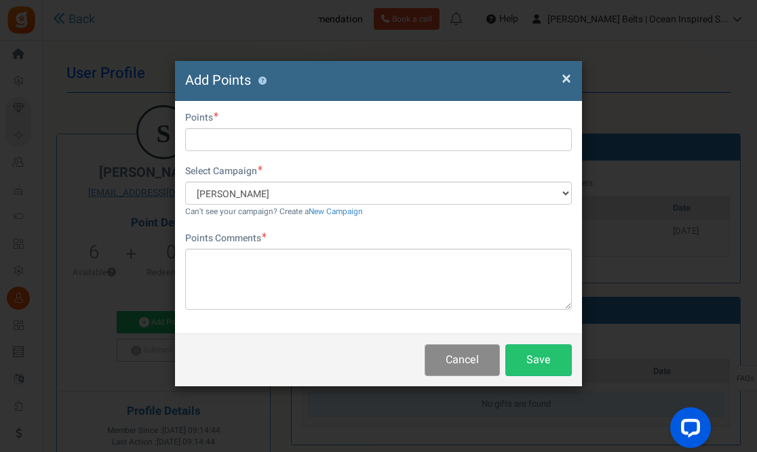
click at [471, 370] on button "Cancel" at bounding box center [461, 360] width 75 height 32
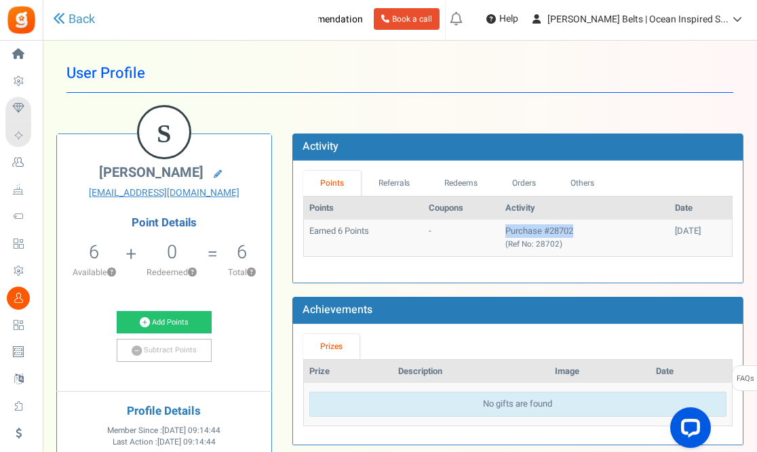
drag, startPoint x: 555, startPoint y: 233, endPoint x: 483, endPoint y: 231, distance: 71.2
click at [500, 231] on td "Purchase #28702 (Ref No: 28702)" at bounding box center [585, 238] width 170 height 36
copy td "Purchase #28702"
click at [188, 319] on link "Add Points" at bounding box center [164, 322] width 95 height 23
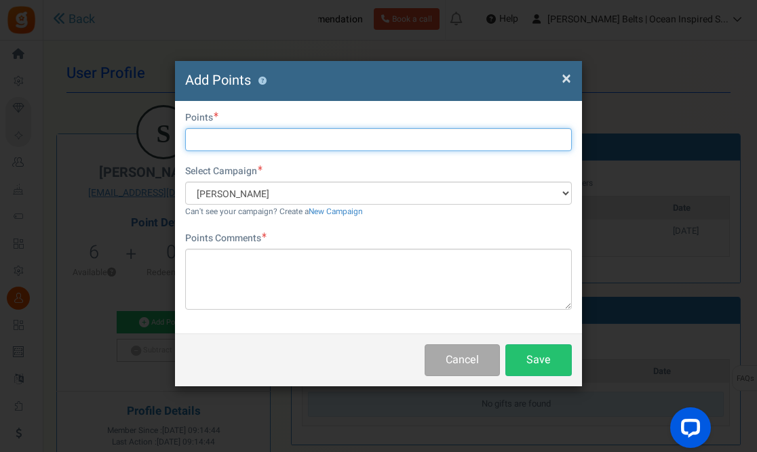
click at [227, 141] on input "text" at bounding box center [378, 139] width 386 height 23
type input "6"
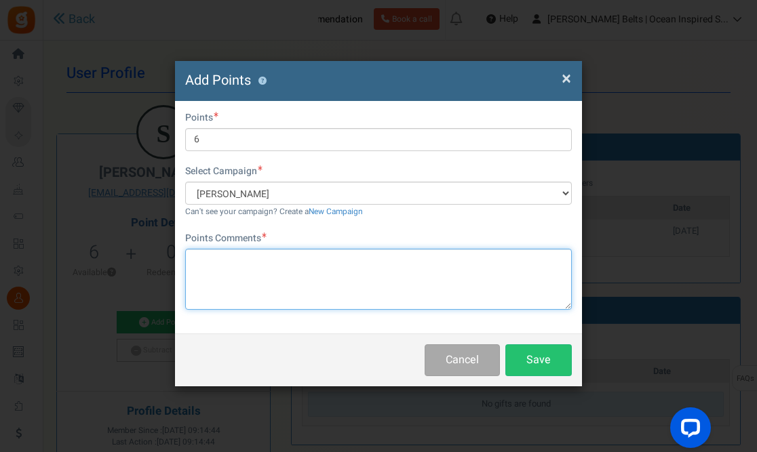
click at [243, 283] on textarea at bounding box center [378, 279] width 386 height 61
paste textarea "Purchase #28702"
drag, startPoint x: 282, startPoint y: 260, endPoint x: 270, endPoint y: 259, distance: 12.2
click at [270, 259] on textarea "Purchase #28702 2x Betty Bucks" at bounding box center [378, 279] width 386 height 61
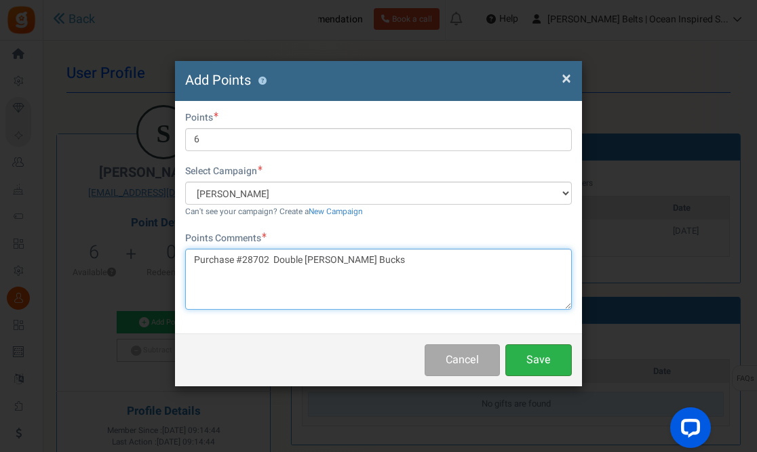
type textarea "Purchase #28702 Double Betty Bucks"
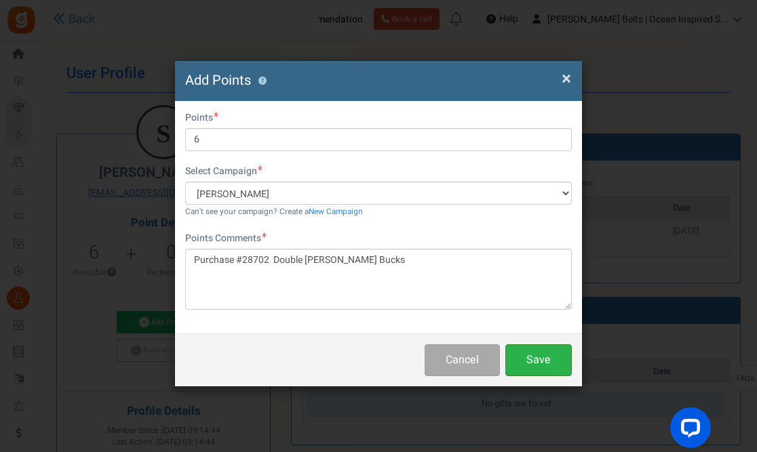
click at [542, 351] on button "Save" at bounding box center [538, 360] width 66 height 32
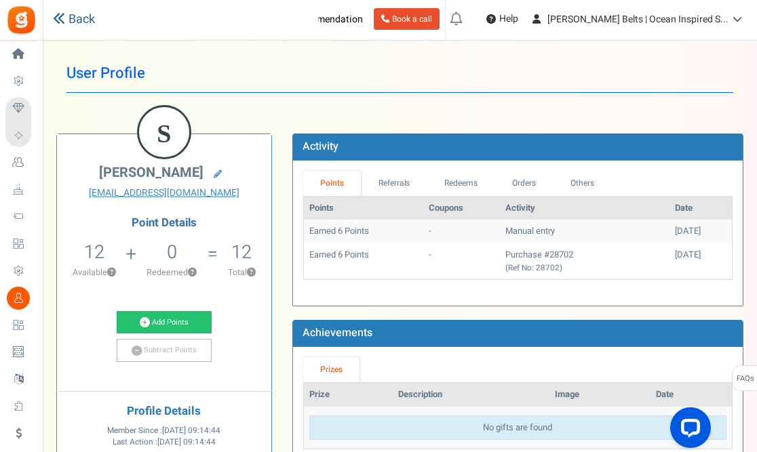
click at [71, 24] on link "Back" at bounding box center [74, 20] width 42 height 18
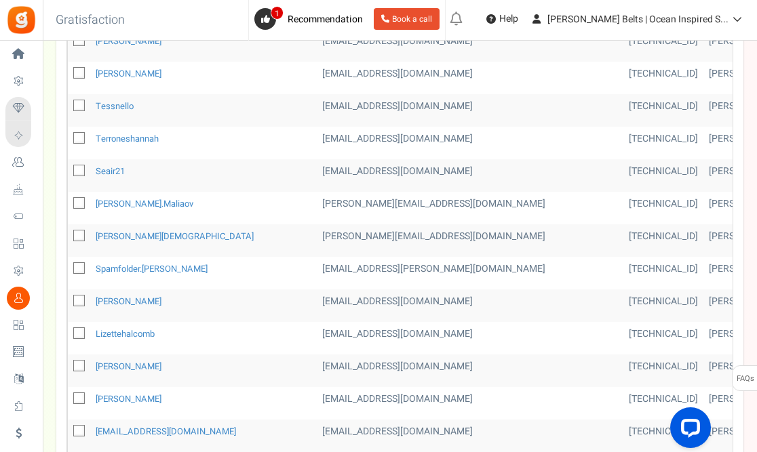
scroll to position [353, 0]
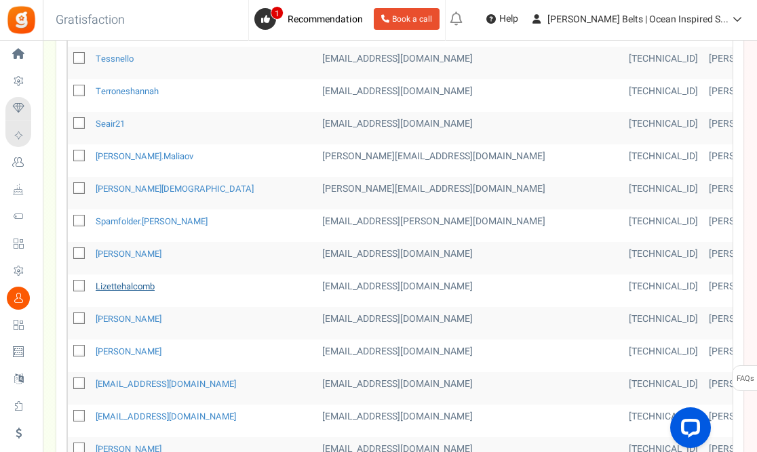
click at [141, 280] on link "lizettehalcomb" at bounding box center [125, 286] width 59 height 13
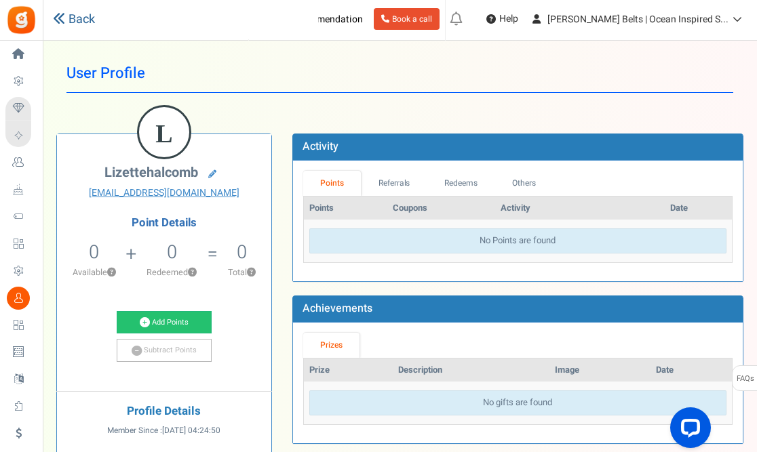
click at [64, 14] on icon at bounding box center [59, 18] width 12 height 12
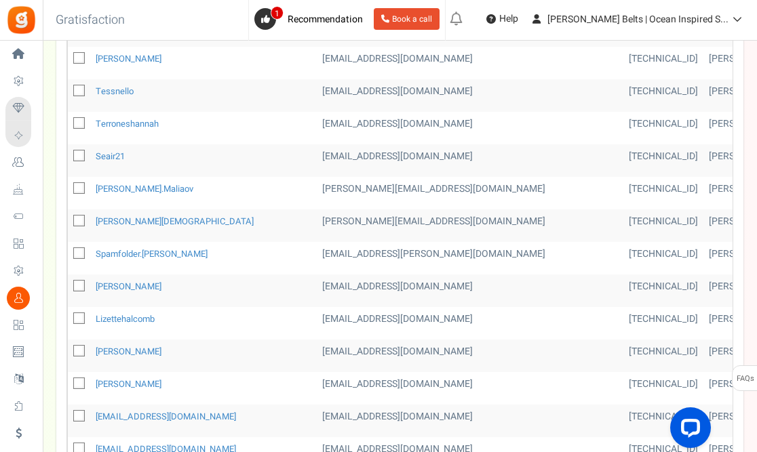
scroll to position [325, 0]
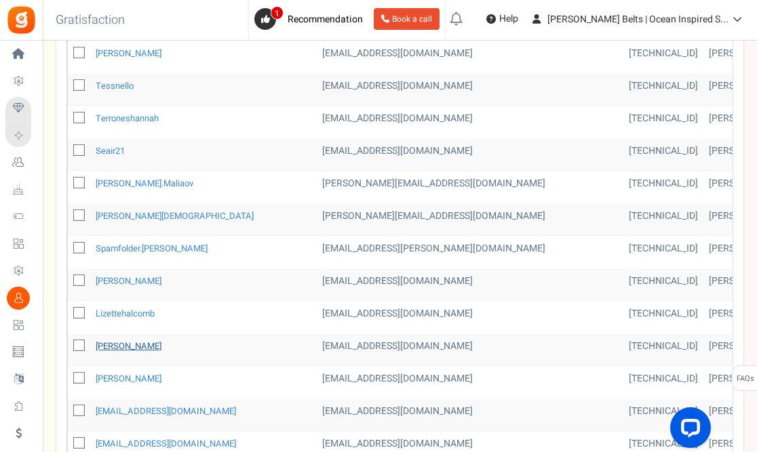
click at [127, 340] on link "[PERSON_NAME]" at bounding box center [129, 346] width 66 height 13
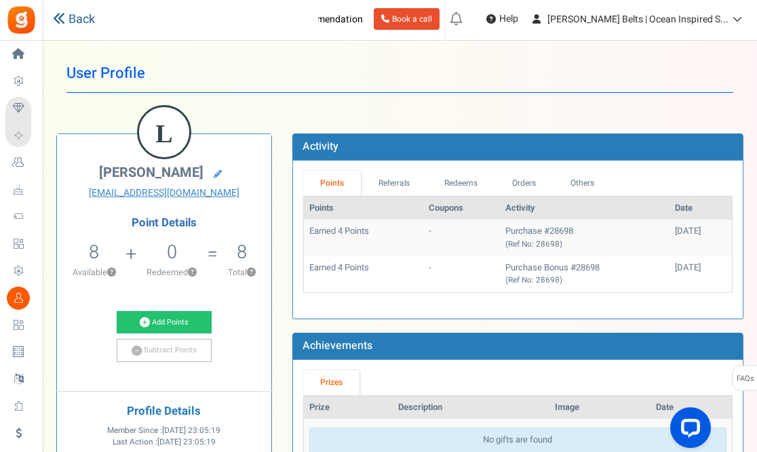
click at [59, 20] on icon at bounding box center [59, 18] width 12 height 12
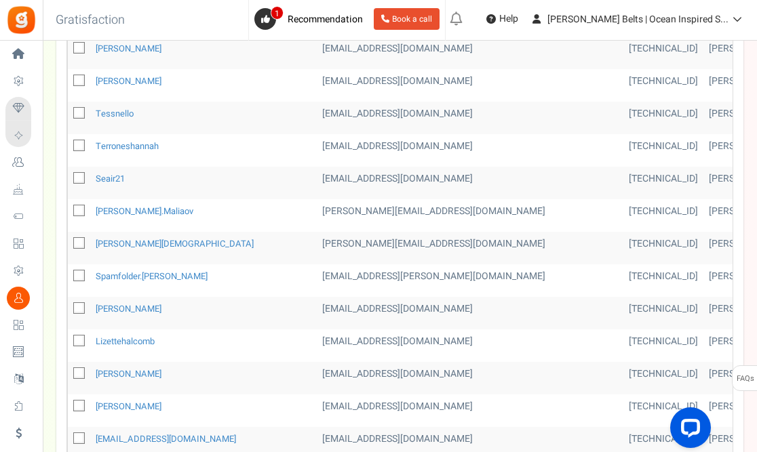
scroll to position [298, 0]
click at [137, 399] on link "[PERSON_NAME]" at bounding box center [129, 405] width 66 height 13
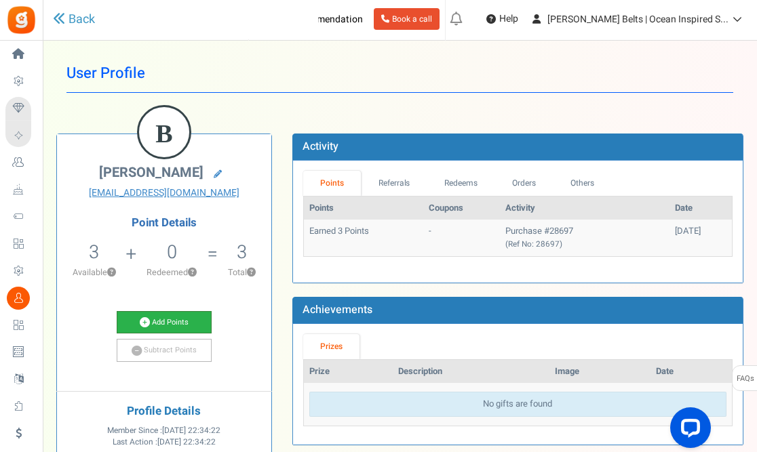
click at [180, 315] on link "Add Points" at bounding box center [164, 322] width 95 height 23
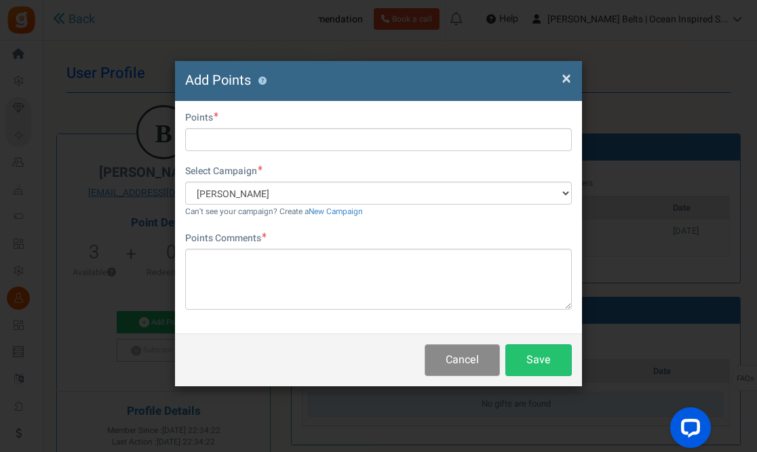
click at [459, 358] on button "Cancel" at bounding box center [461, 360] width 75 height 32
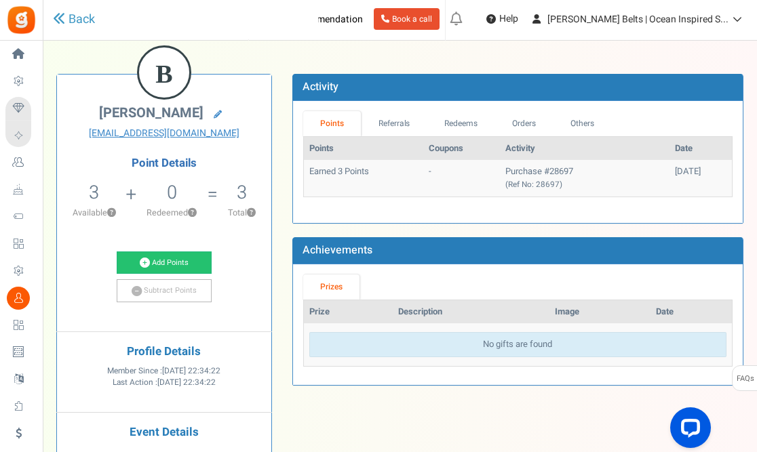
scroll to position [59, 0]
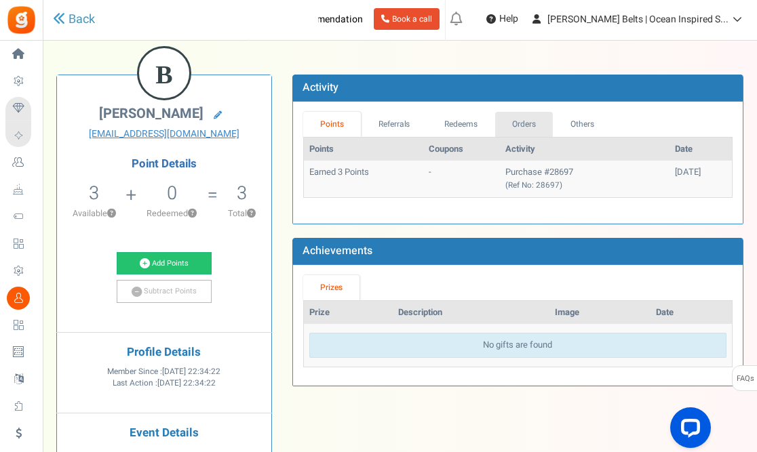
click at [538, 119] on link "Orders" at bounding box center [524, 124] width 58 height 25
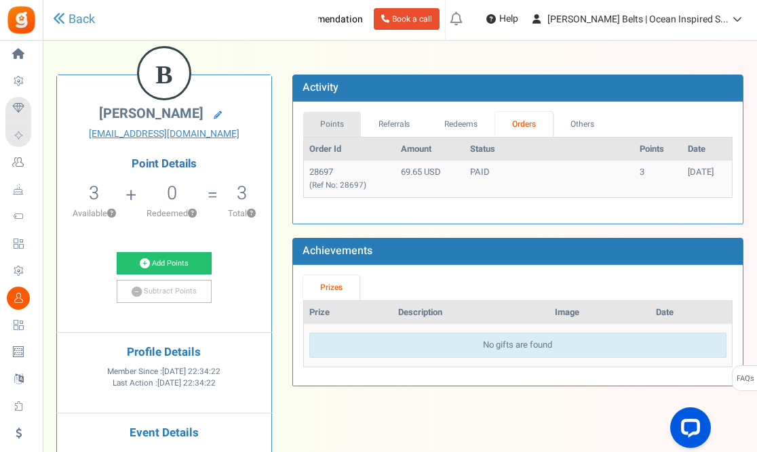
click at [331, 125] on link "Points" at bounding box center [332, 124] width 58 height 25
